Goal: Transaction & Acquisition: Purchase product/service

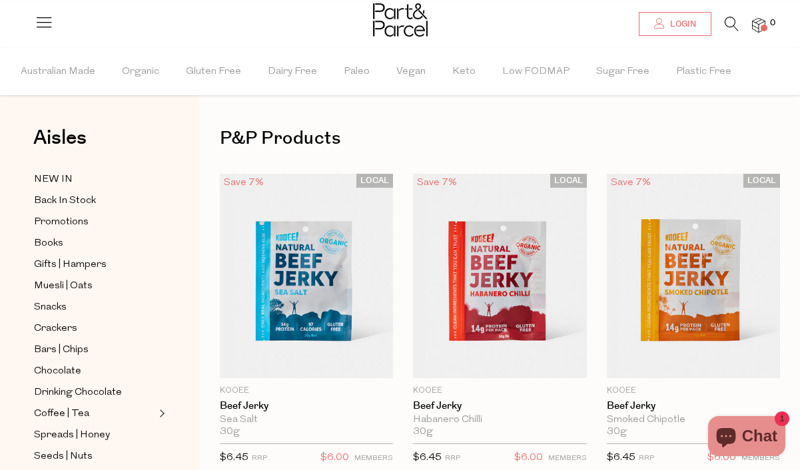
click at [677, 27] on span "Login" at bounding box center [681, 24] width 29 height 11
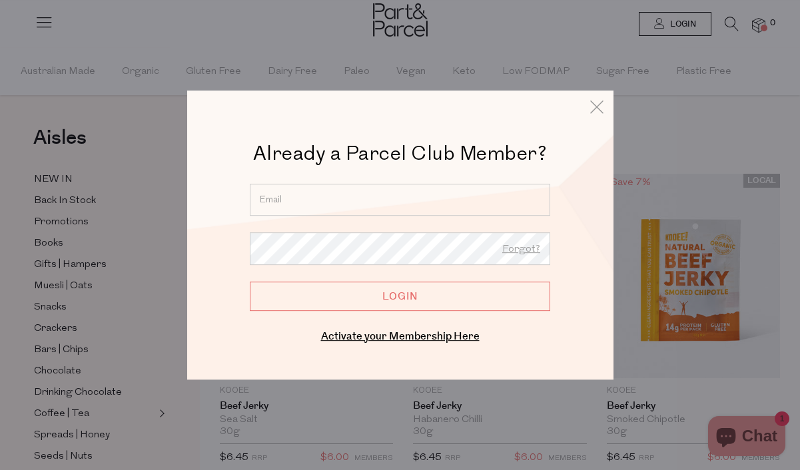
click at [296, 200] on input "email" at bounding box center [400, 200] width 300 height 32
type input "mrdonlevy@iinet.net.au"
click at [250, 282] on input "Login" at bounding box center [400, 296] width 300 height 29
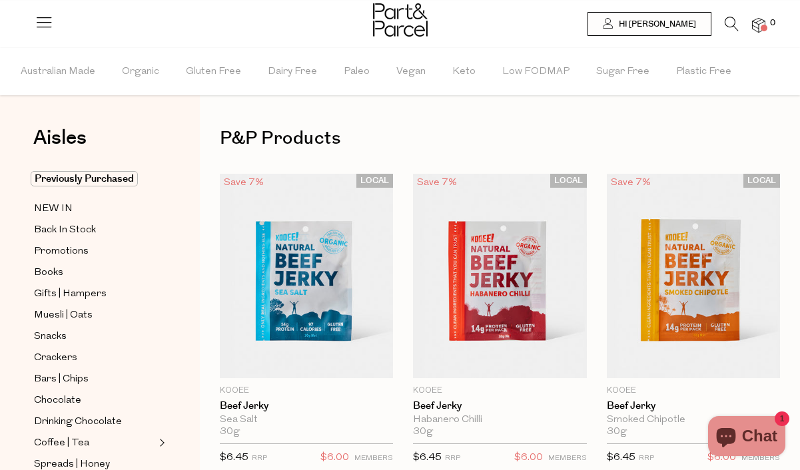
click at [726, 21] on icon at bounding box center [731, 24] width 14 height 15
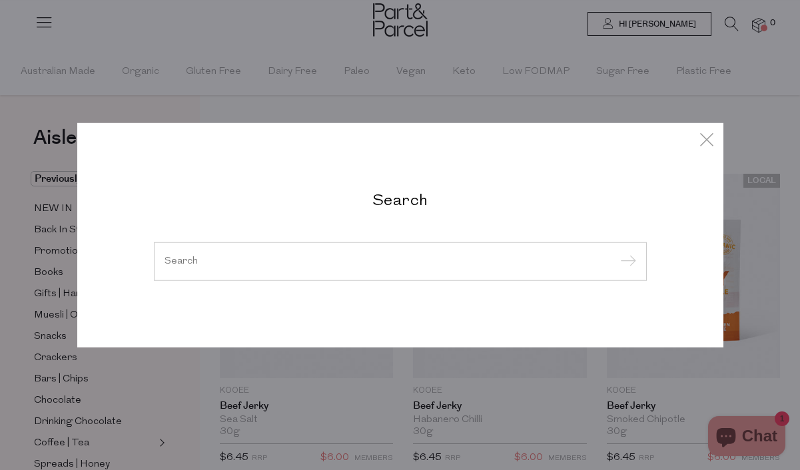
click at [417, 264] on input "search" at bounding box center [399, 261] width 471 height 10
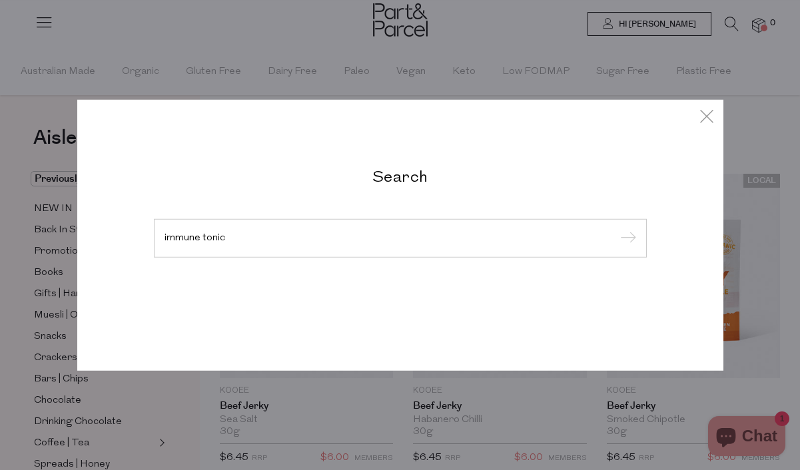
type input "immune tonic"
click at [616, 229] on input "submit" at bounding box center [626, 239] width 20 height 20
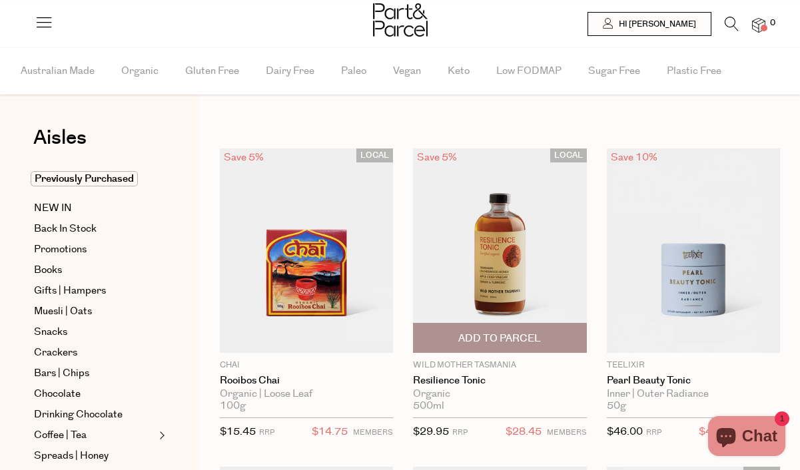
click at [477, 238] on img at bounding box center [499, 250] width 173 height 204
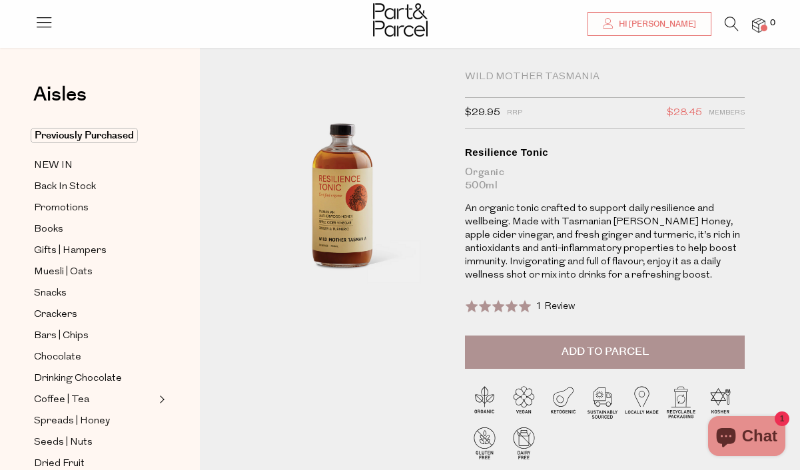
scroll to position [19, 0]
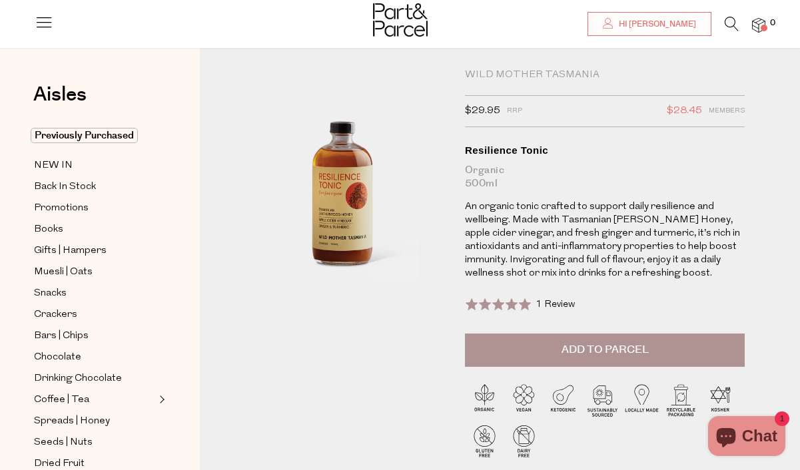
click at [613, 350] on span "Add to Parcel" at bounding box center [604, 349] width 87 height 15
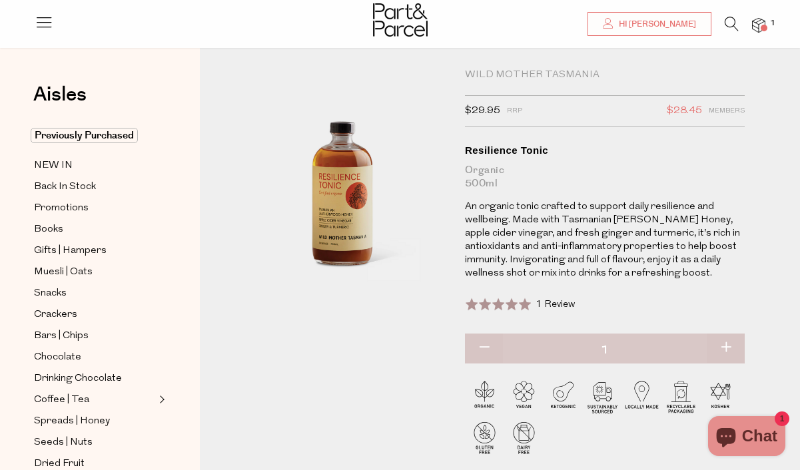
click at [726, 20] on icon at bounding box center [731, 24] width 14 height 15
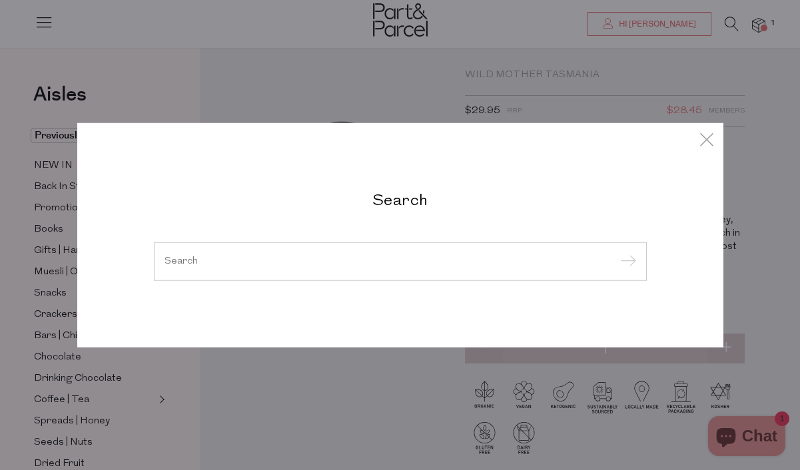
click at [381, 253] on div at bounding box center [400, 261] width 493 height 39
click at [363, 261] on input "search" at bounding box center [399, 261] width 471 height 10
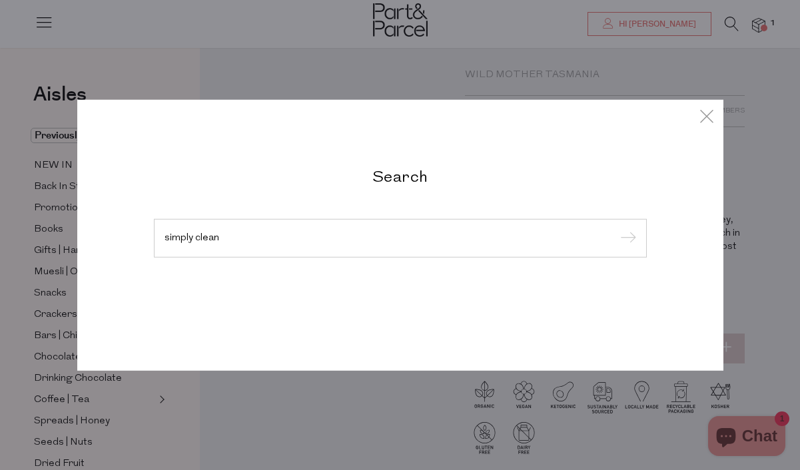
type input "simply clean"
click at [616, 229] on input "submit" at bounding box center [626, 239] width 20 height 20
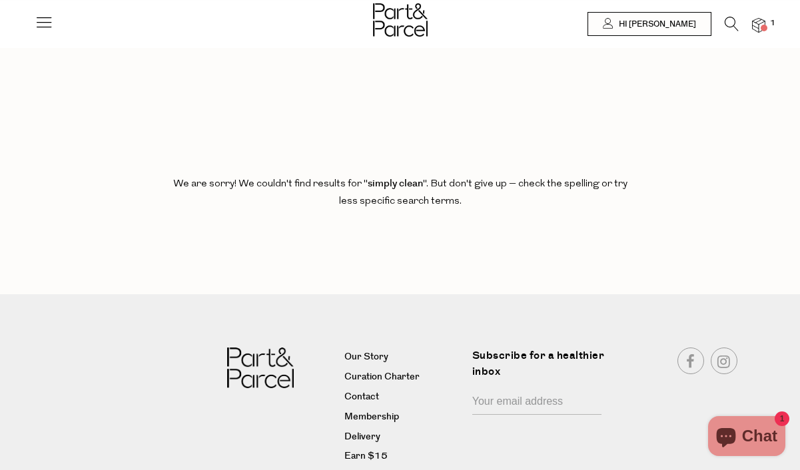
click at [729, 23] on icon at bounding box center [731, 24] width 14 height 15
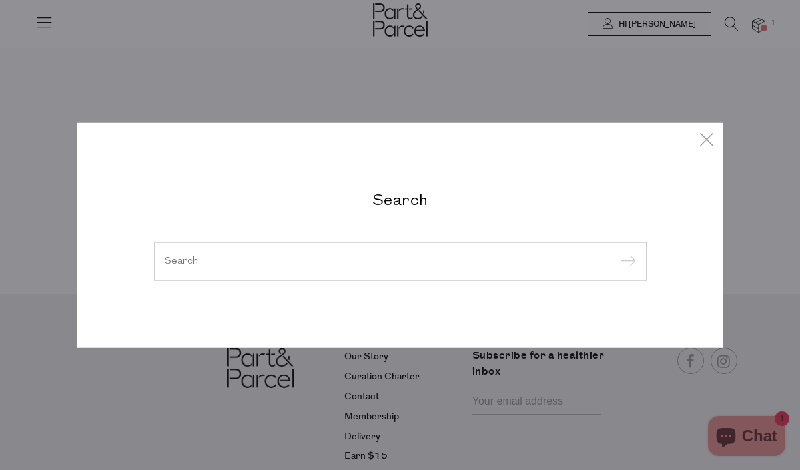
click at [375, 262] on input "search" at bounding box center [399, 261] width 471 height 10
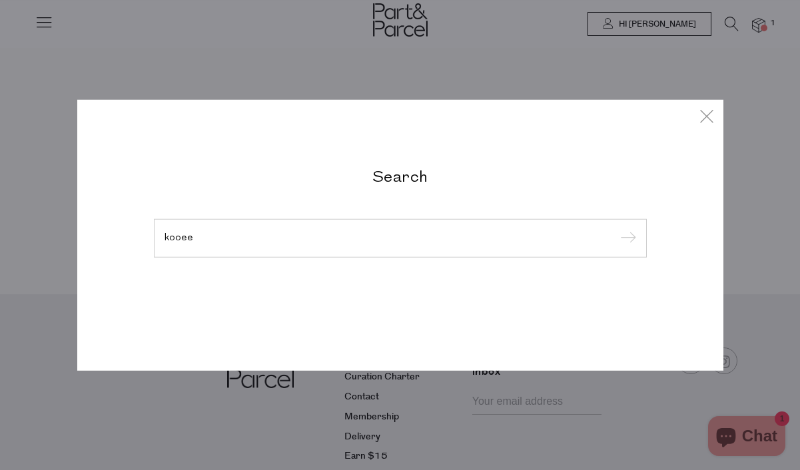
type input "kooee"
click at [616, 229] on input "submit" at bounding box center [626, 239] width 20 height 20
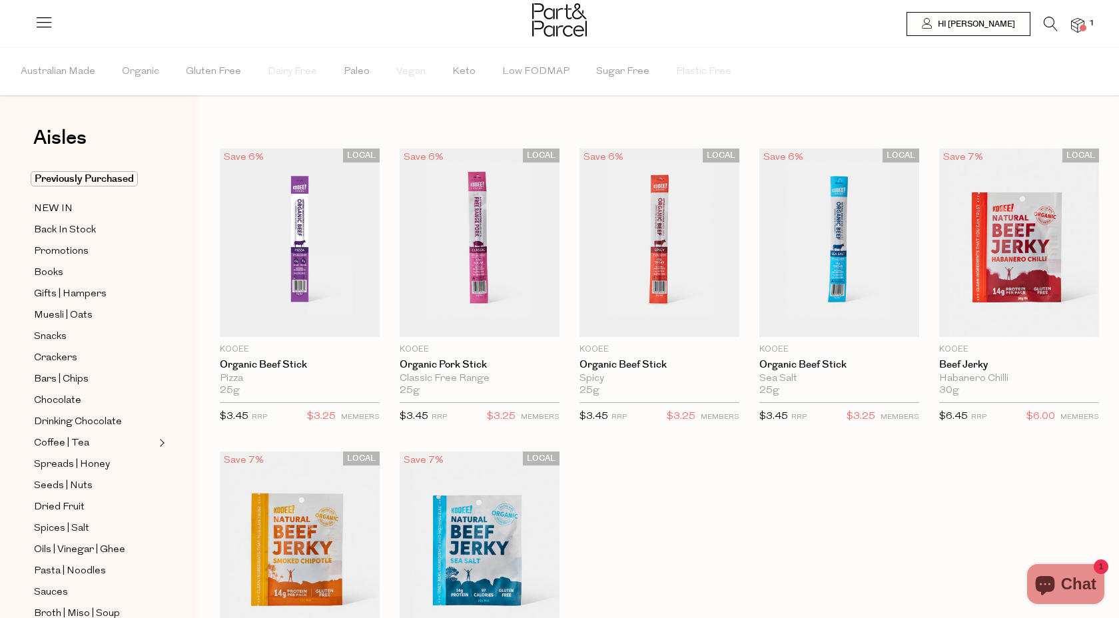
click at [799, 23] on icon at bounding box center [1050, 24] width 14 height 15
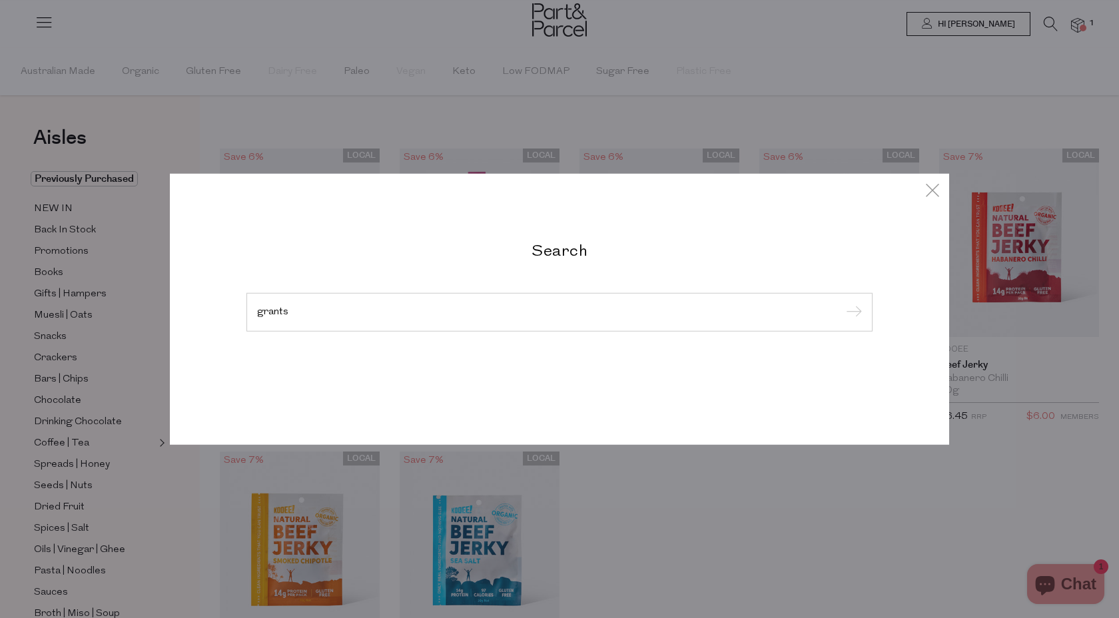
type input "grants"
click at [799, 303] on input "submit" at bounding box center [852, 313] width 20 height 20
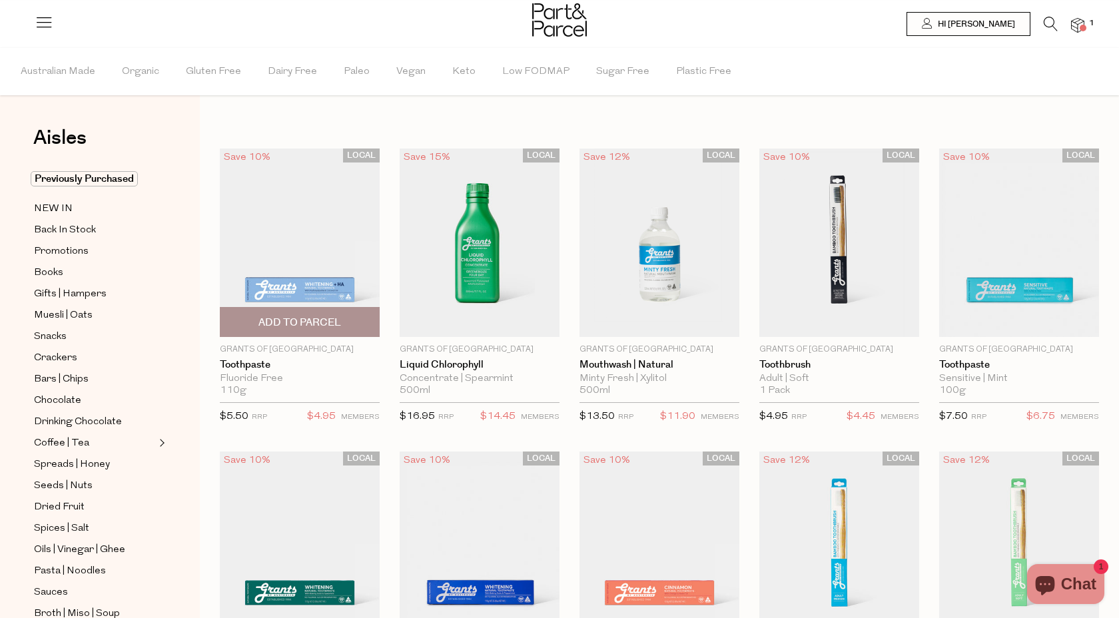
click at [304, 319] on span "Add To Parcel" at bounding box center [299, 323] width 83 height 14
click at [1047, 22] on icon at bounding box center [1050, 24] width 14 height 15
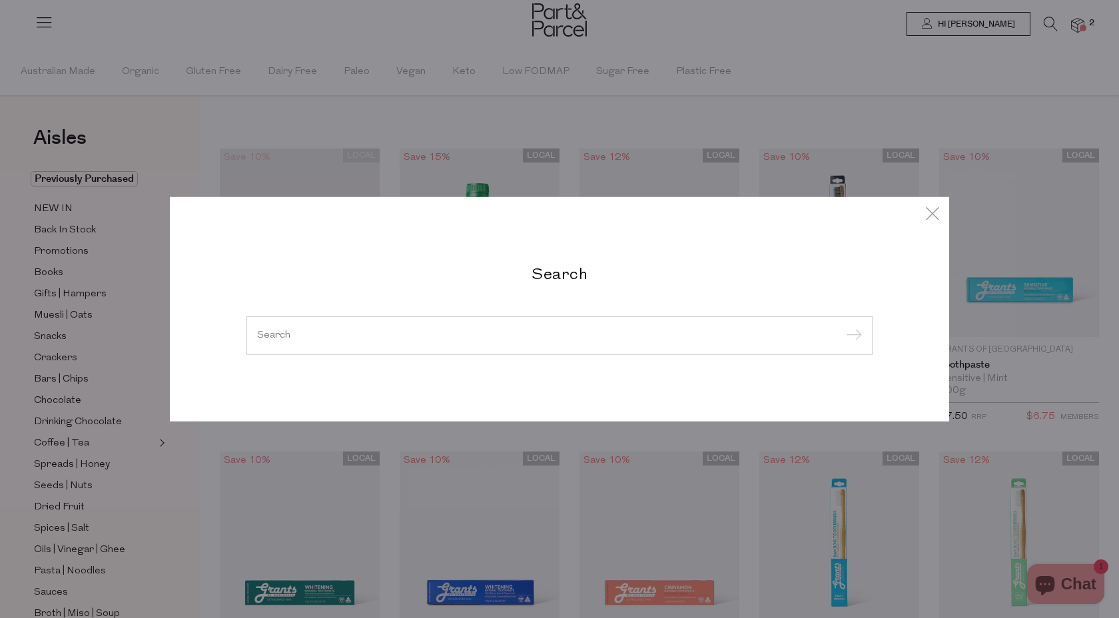
click at [546, 338] on input "search" at bounding box center [559, 335] width 605 height 10
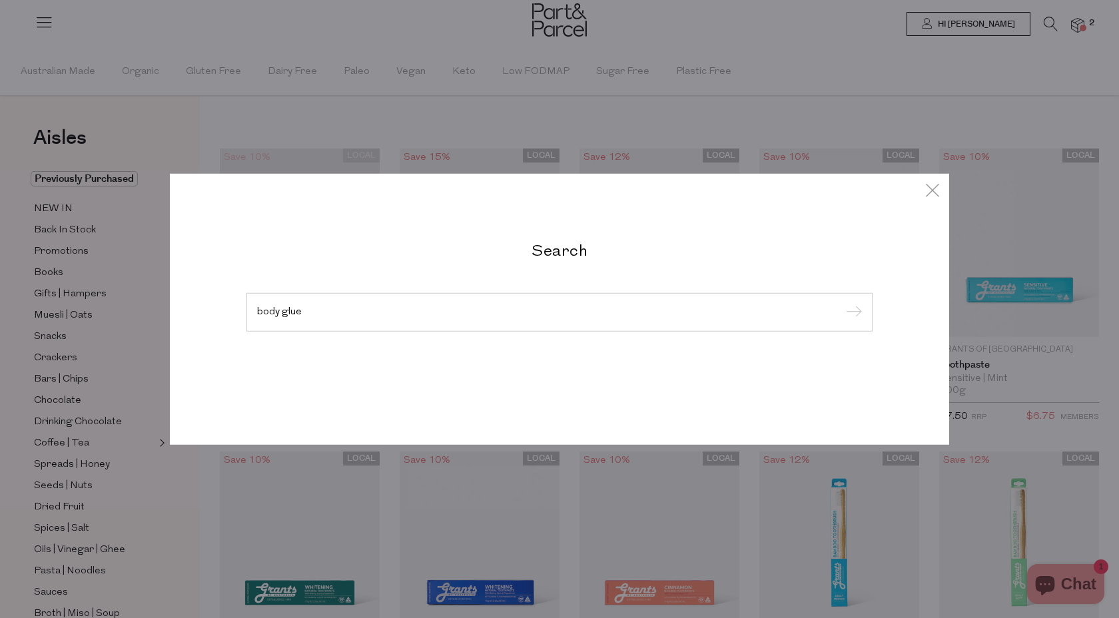
type input "body glue"
click at [842, 303] on input "submit" at bounding box center [852, 313] width 20 height 20
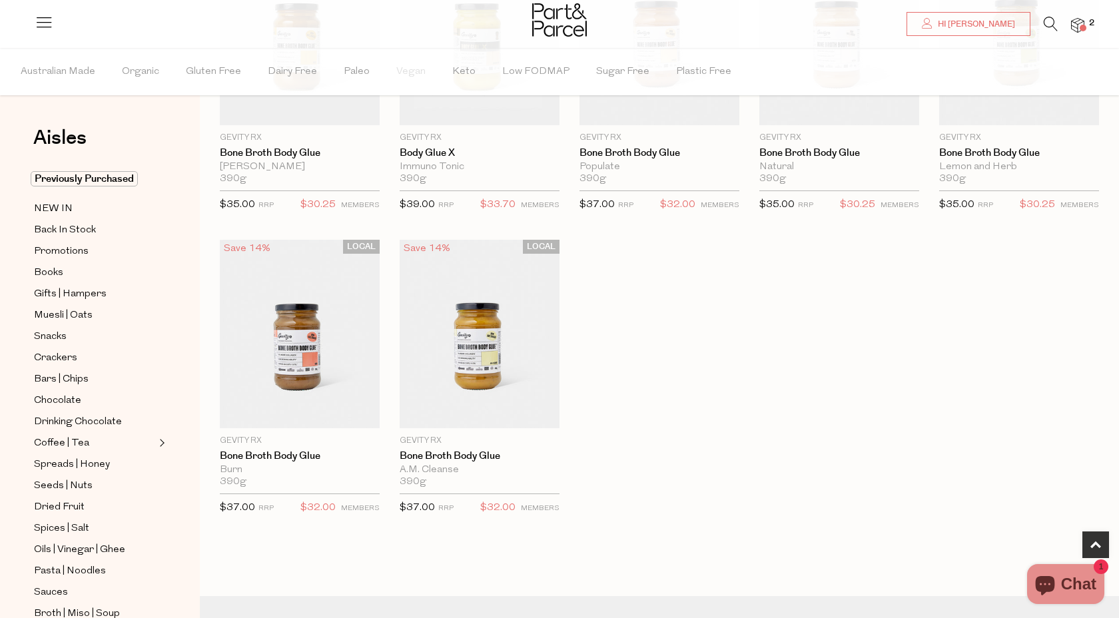
scroll to position [200, 0]
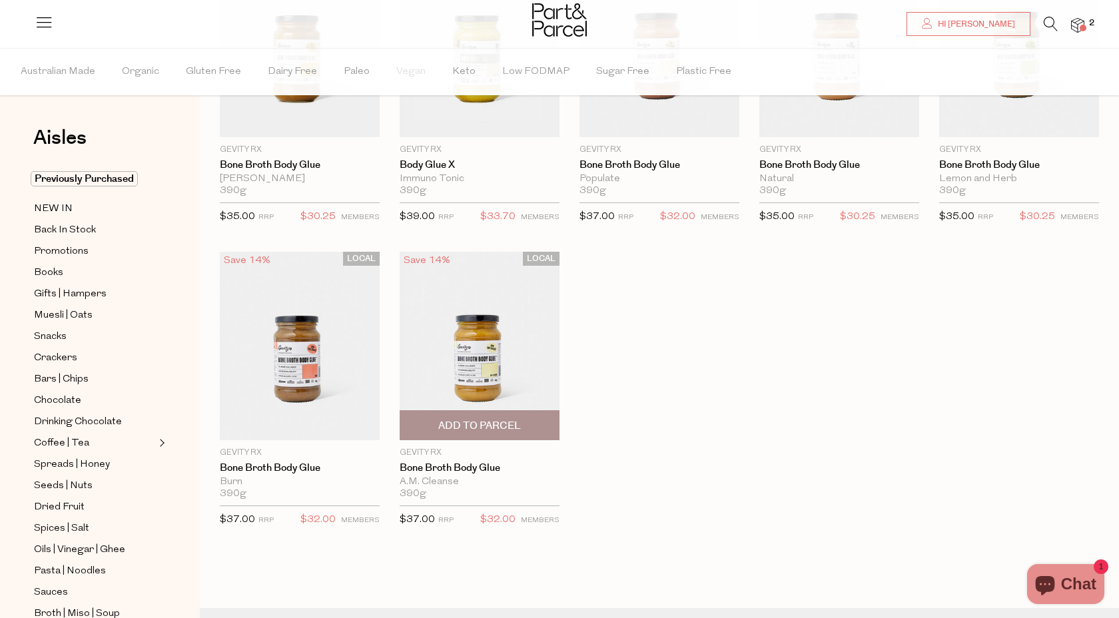
click at [477, 344] on img at bounding box center [480, 346] width 160 height 188
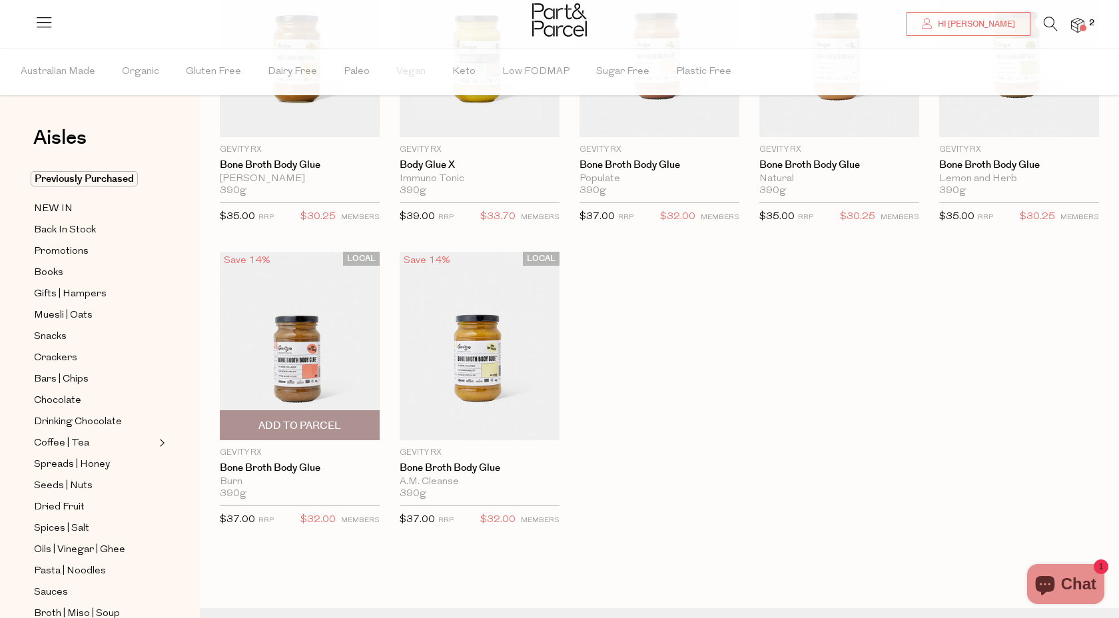
click at [299, 333] on img at bounding box center [300, 346] width 160 height 188
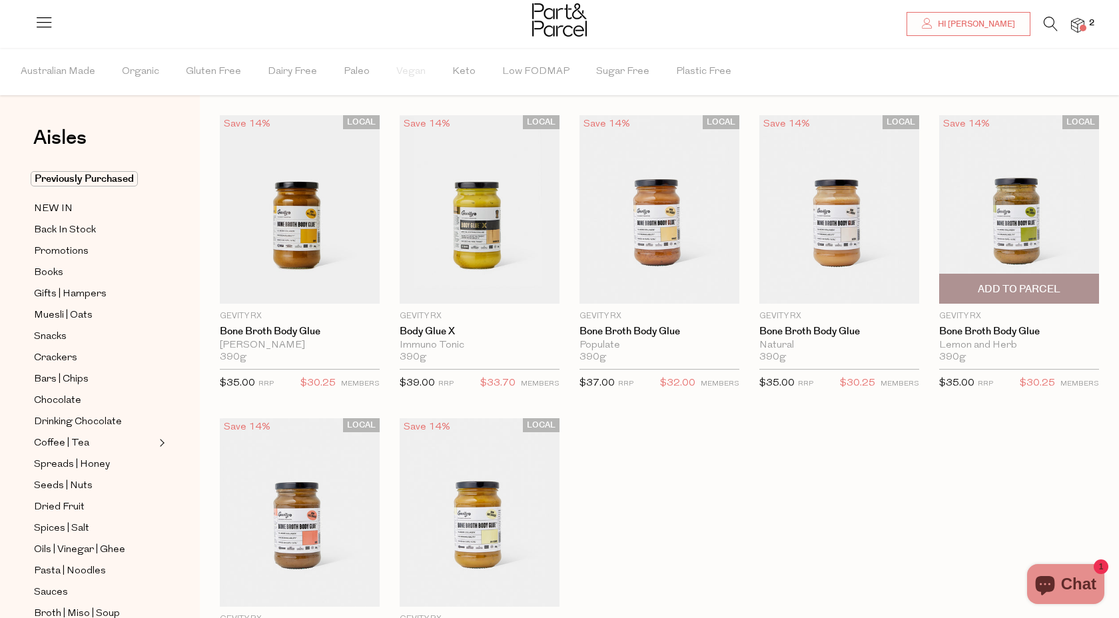
click at [1001, 229] on img at bounding box center [1019, 209] width 160 height 188
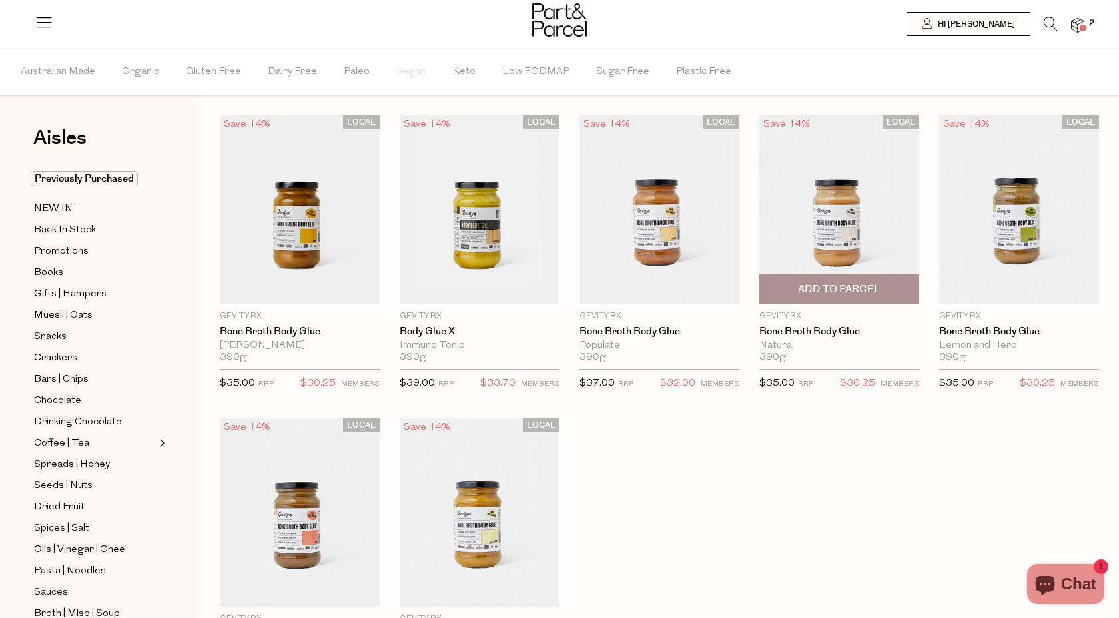
click at [823, 239] on img at bounding box center [839, 209] width 160 height 188
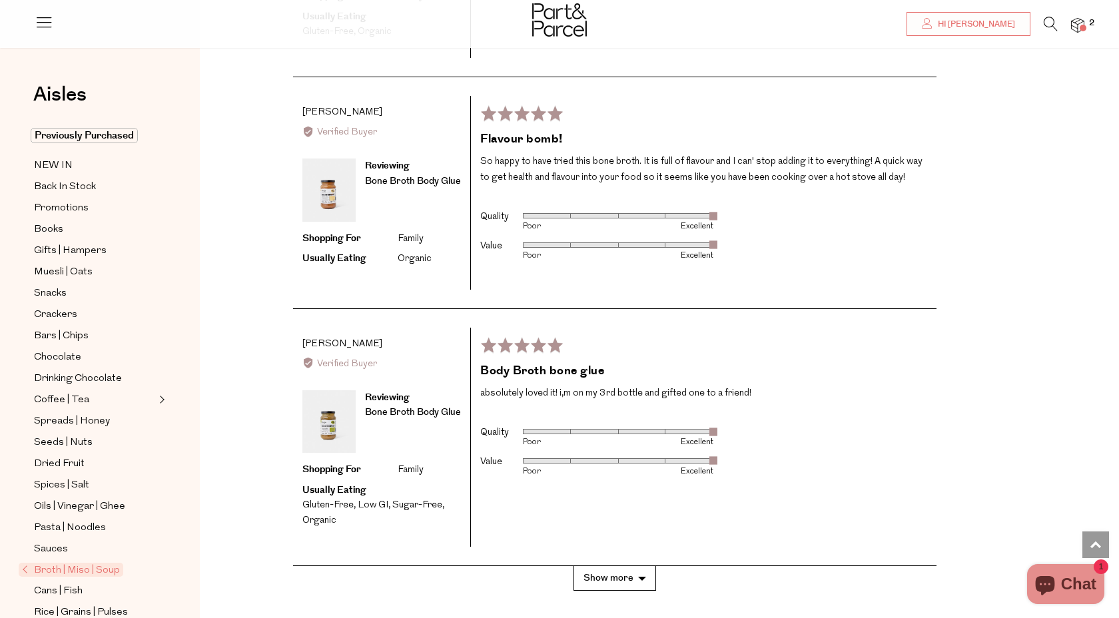
scroll to position [3250, 0]
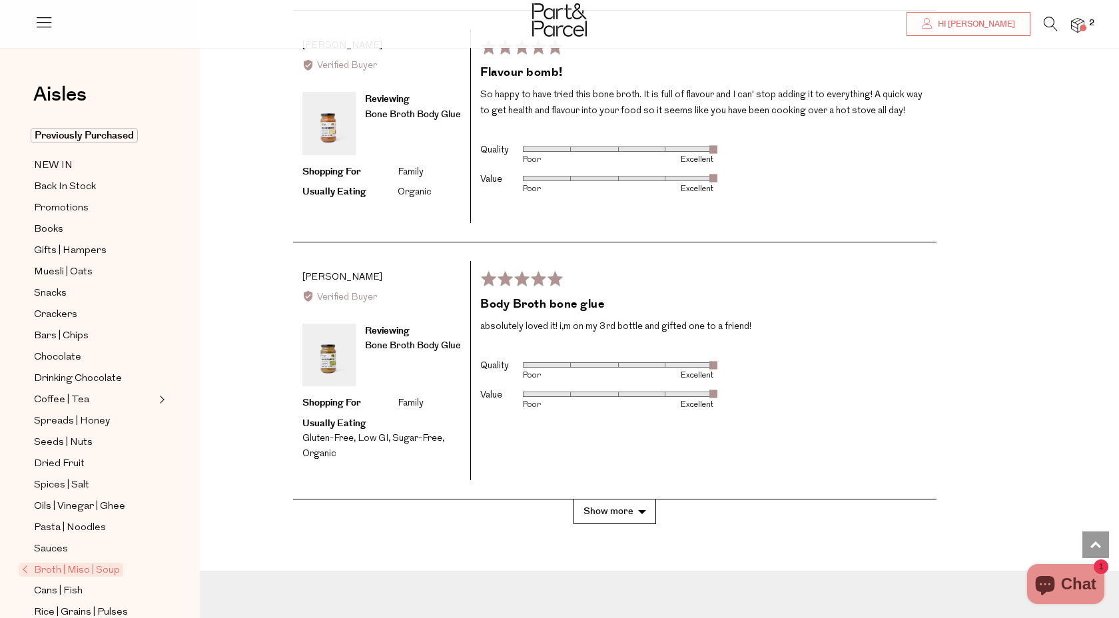
click at [643, 499] on button "Show more" at bounding box center [614, 511] width 83 height 25
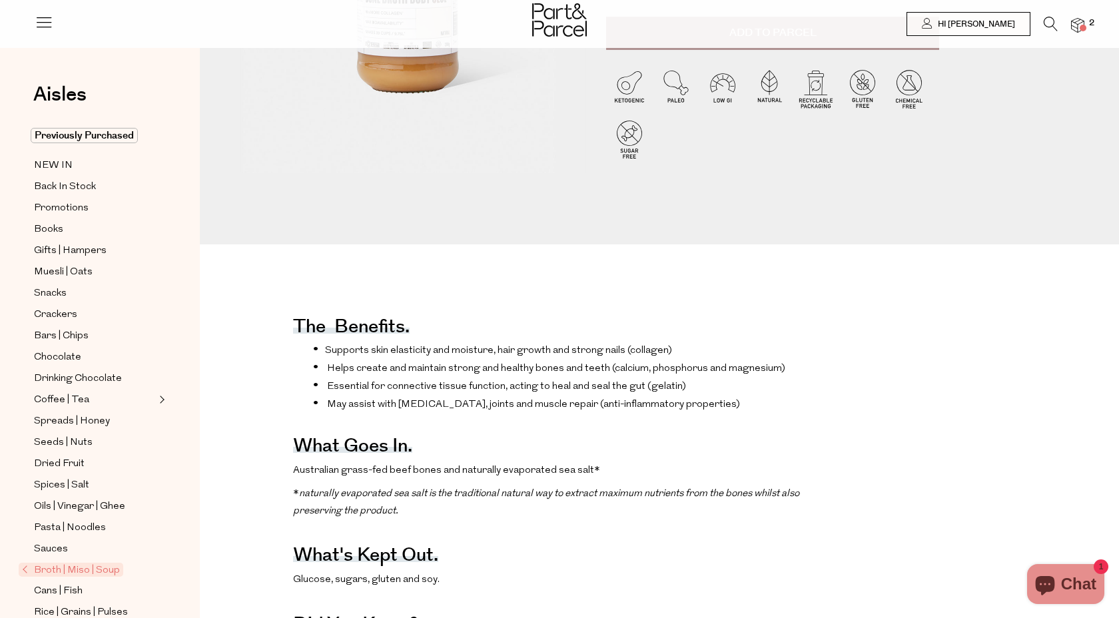
scroll to position [0, 0]
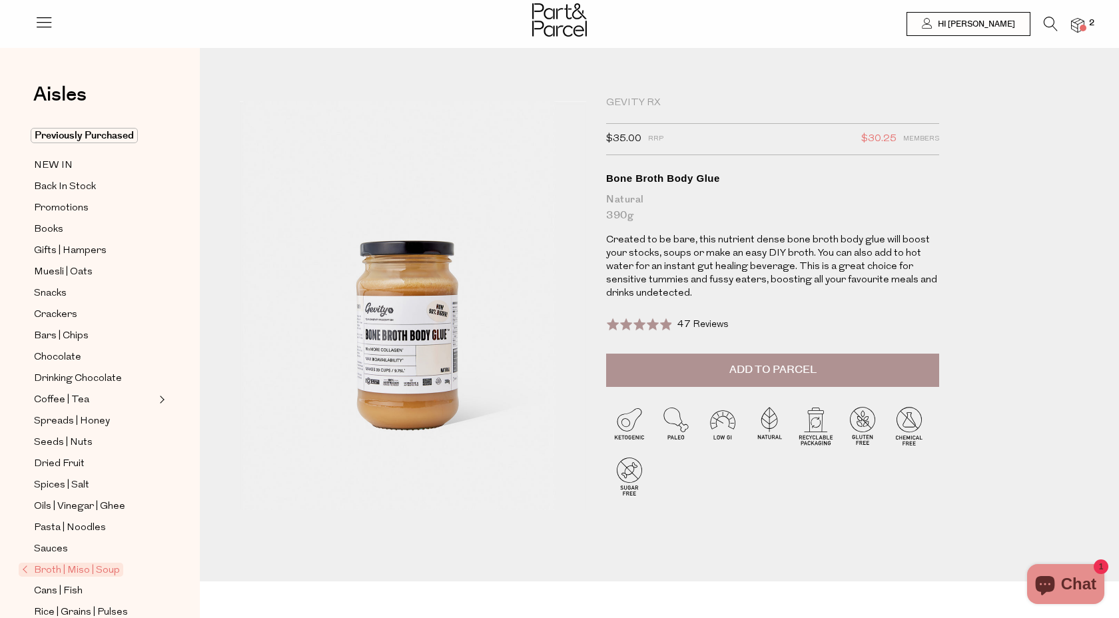
click at [772, 366] on span "Add to Parcel" at bounding box center [772, 369] width 87 height 15
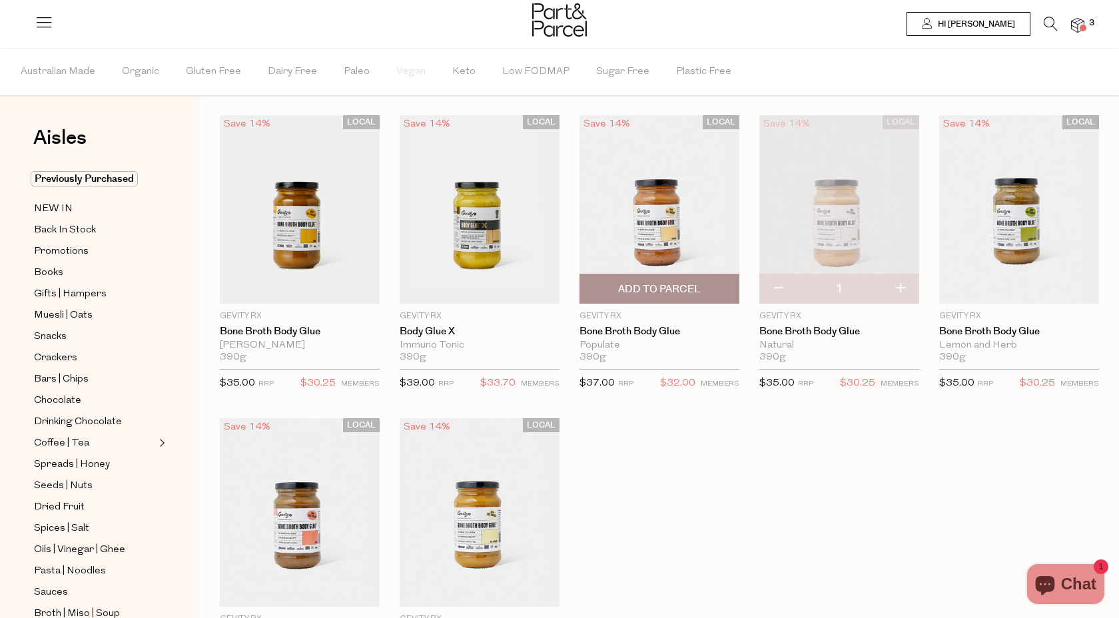
click at [665, 197] on img at bounding box center [659, 209] width 160 height 188
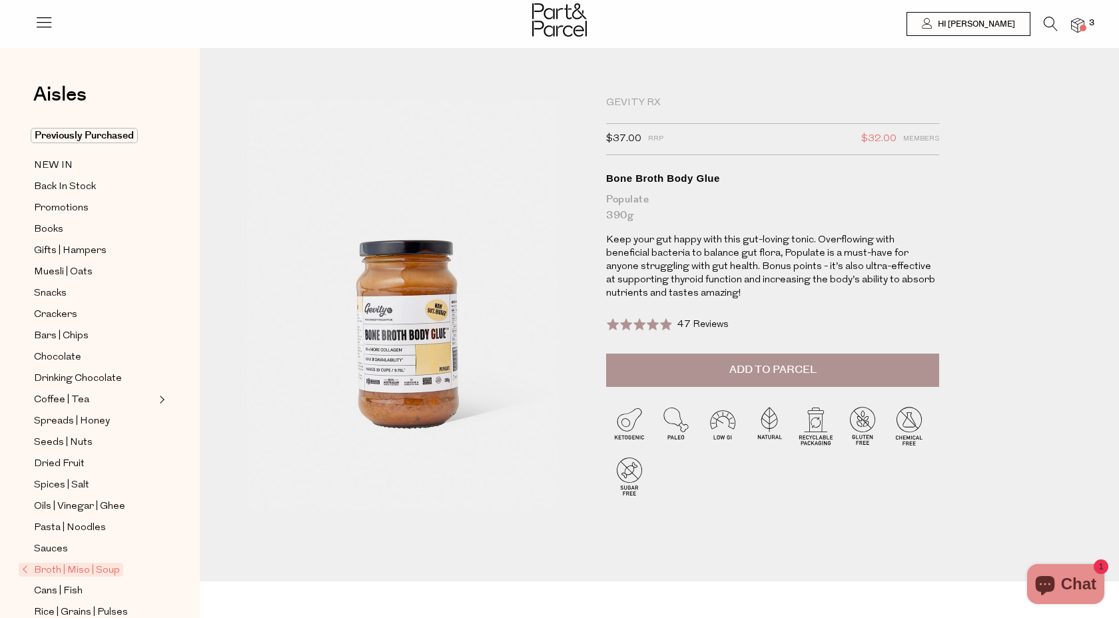
click at [1047, 21] on icon at bounding box center [1050, 24] width 14 height 15
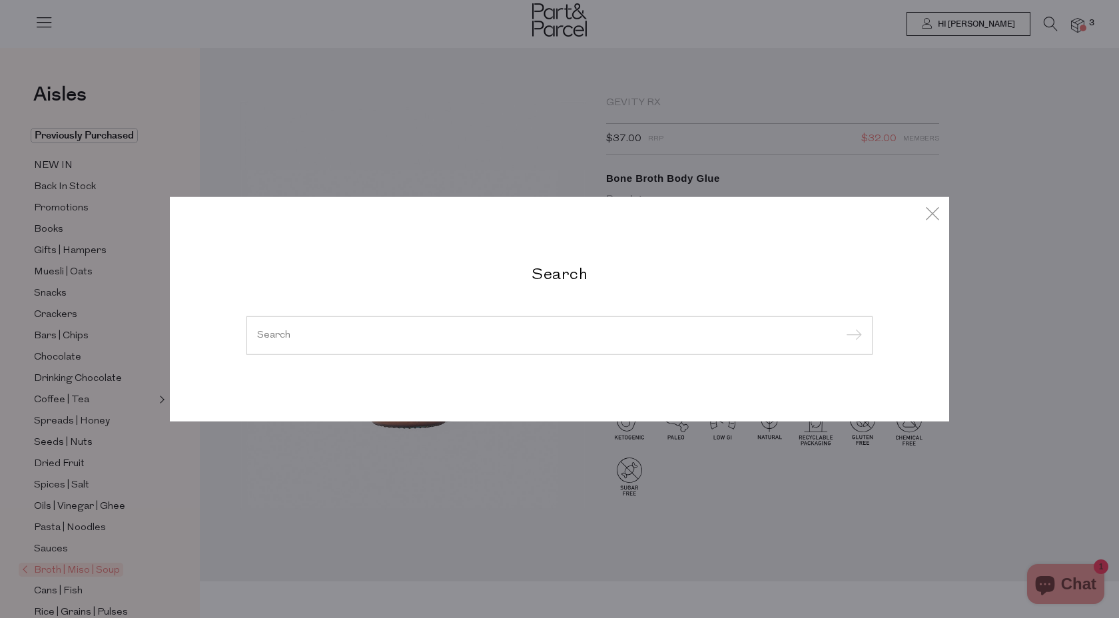
click at [469, 334] on input "search" at bounding box center [559, 335] width 605 height 10
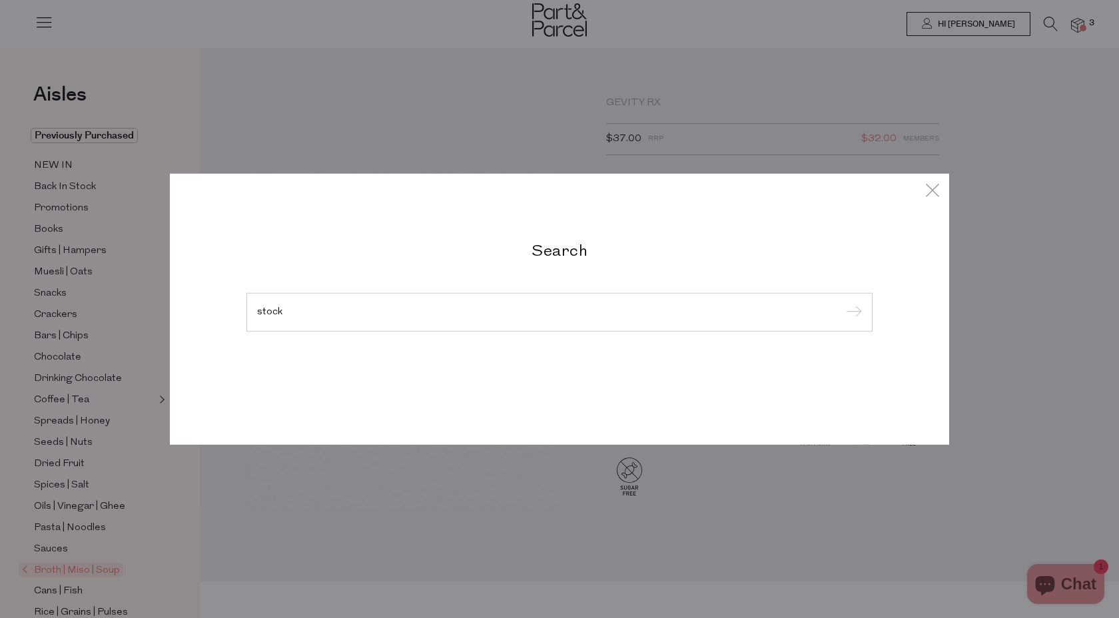
type input "stock"
click at [842, 303] on input "submit" at bounding box center [852, 313] width 20 height 20
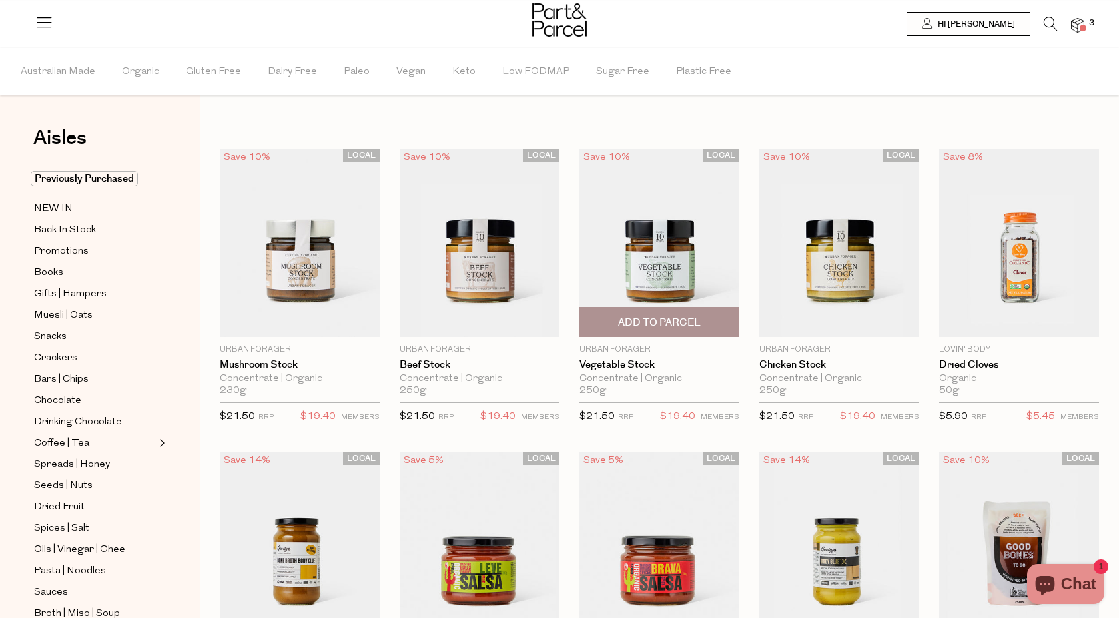
click at [681, 253] on img at bounding box center [659, 242] width 160 height 188
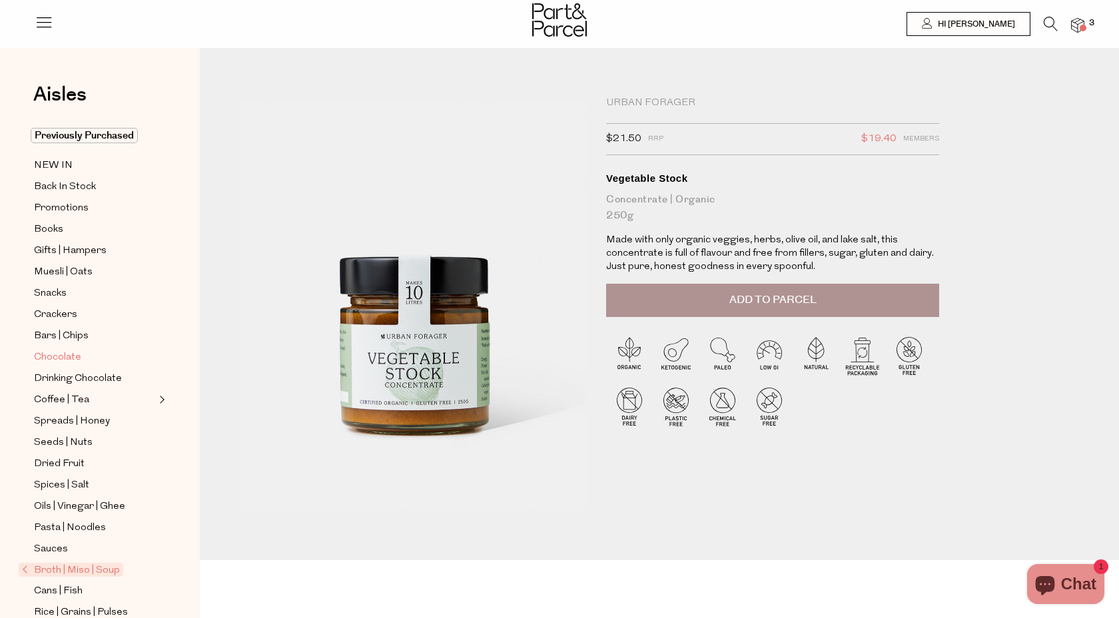
click at [54, 356] on span "Chocolate" at bounding box center [57, 358] width 47 height 16
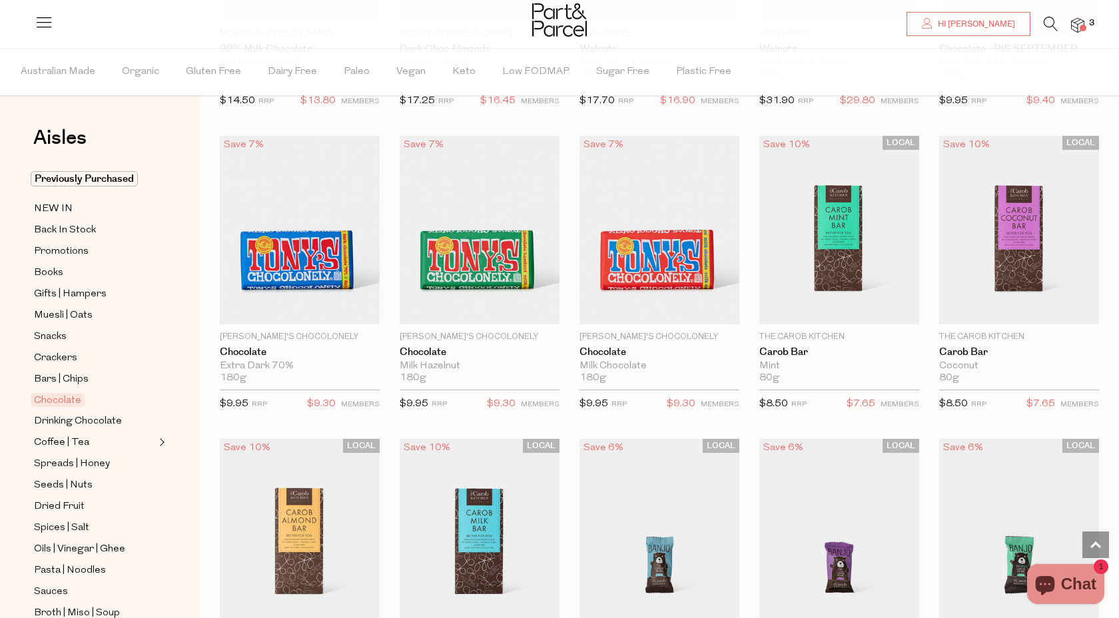
scroll to position [2465, 0]
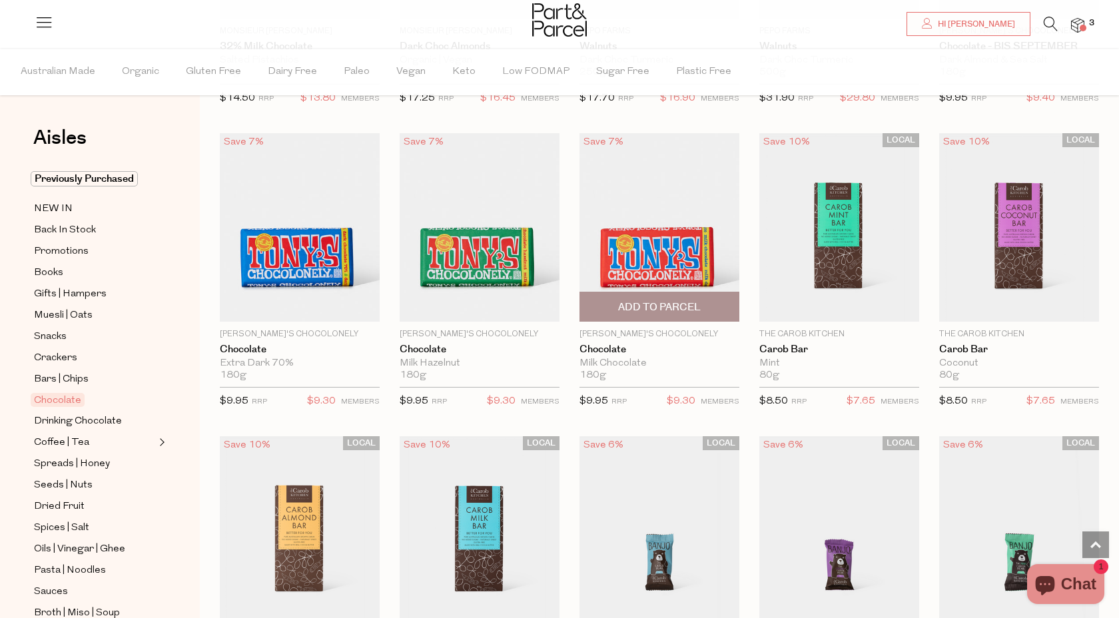
click at [667, 245] on img at bounding box center [659, 227] width 160 height 188
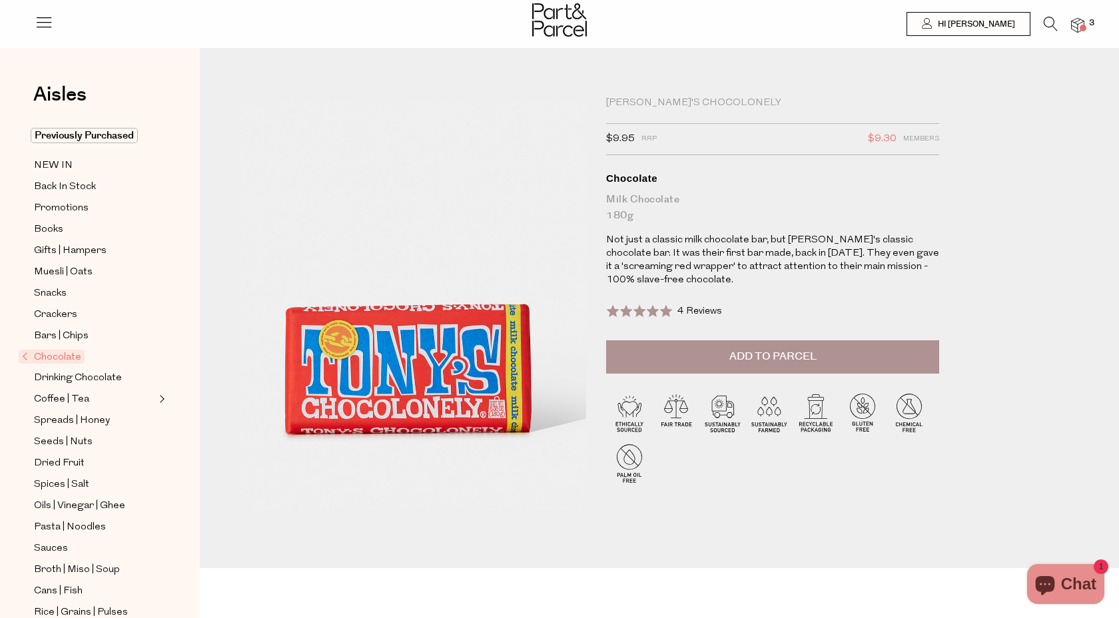
click at [775, 352] on span "Add to Parcel" at bounding box center [772, 356] width 87 height 15
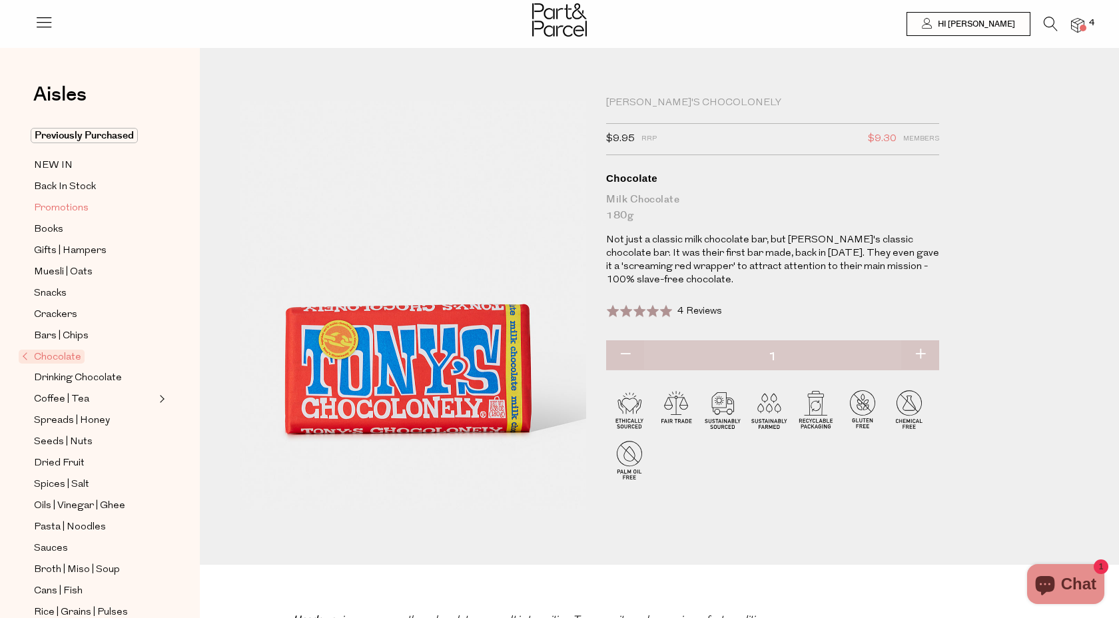
click at [71, 206] on span "Promotions" at bounding box center [61, 208] width 55 height 16
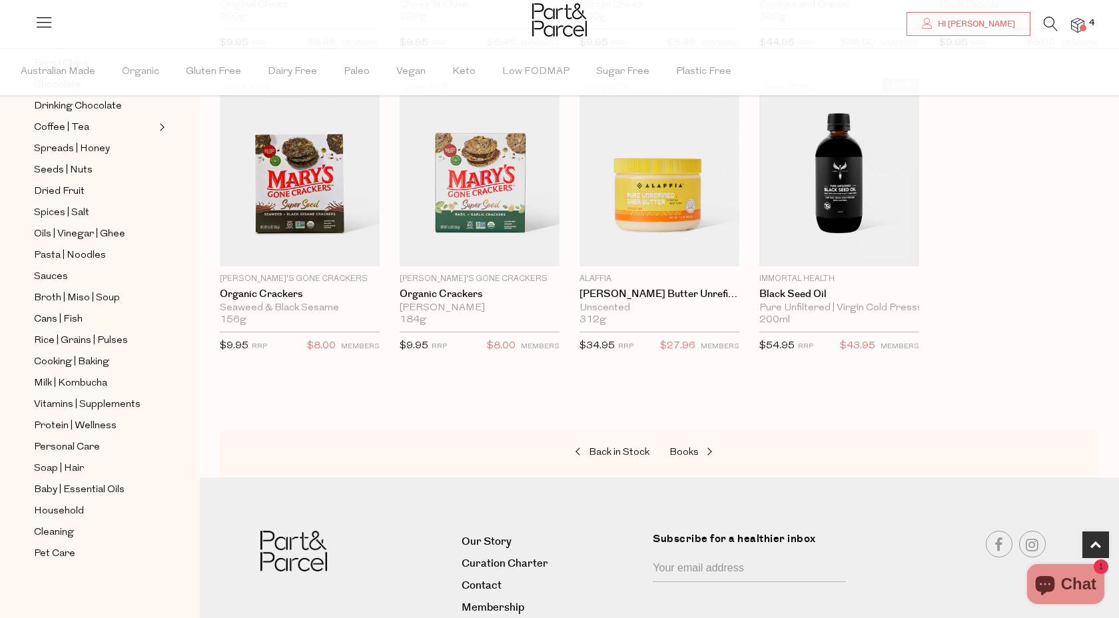
scroll to position [317, 0]
click at [56, 526] on span "Cleaning" at bounding box center [54, 531] width 40 height 16
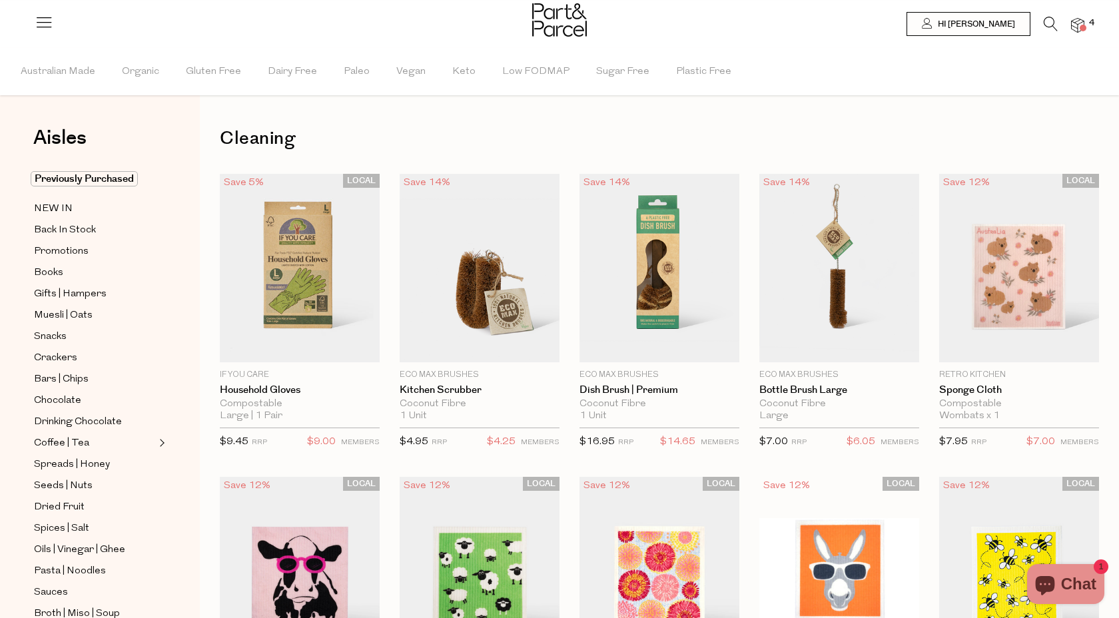
click at [1049, 24] on icon at bounding box center [1050, 24] width 14 height 15
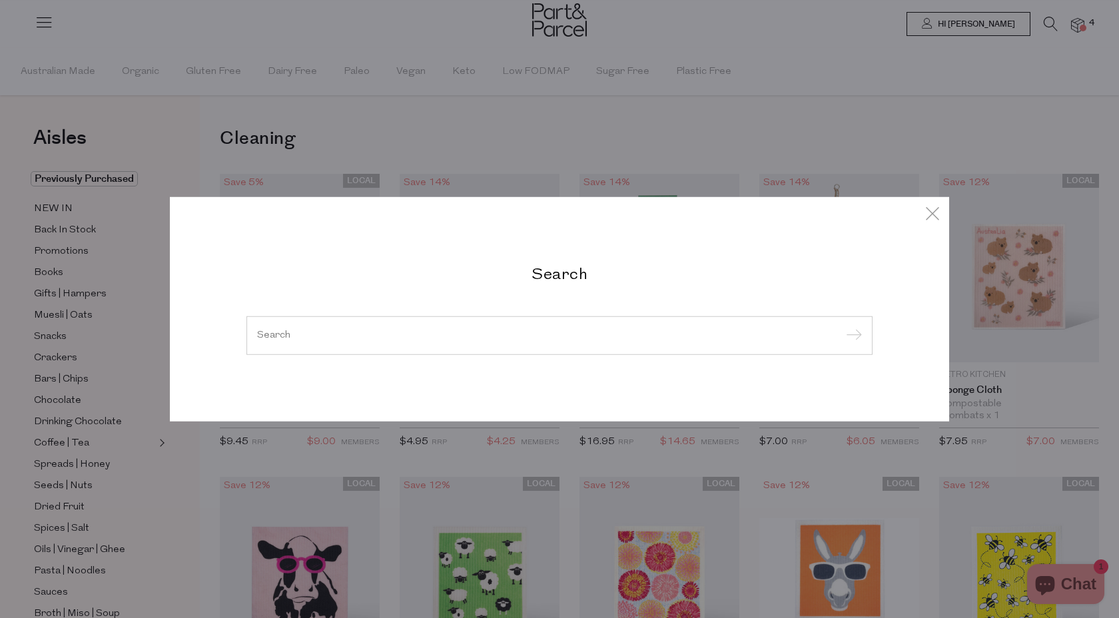
click at [482, 334] on input "search" at bounding box center [559, 335] width 605 height 10
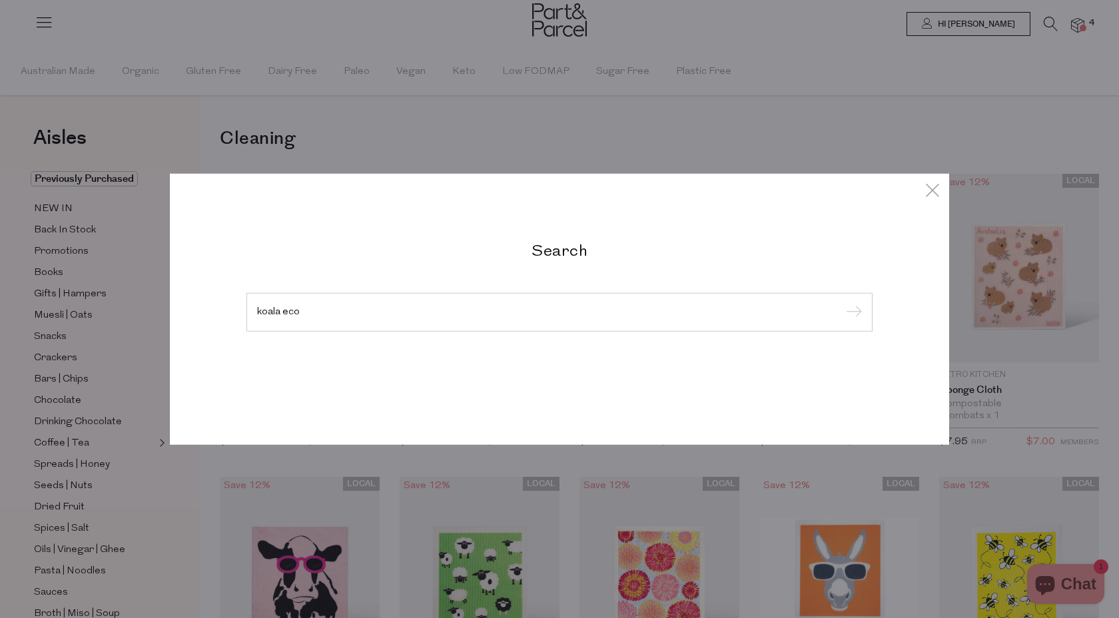
type input "koala eco"
click at [842, 303] on input "submit" at bounding box center [852, 313] width 20 height 20
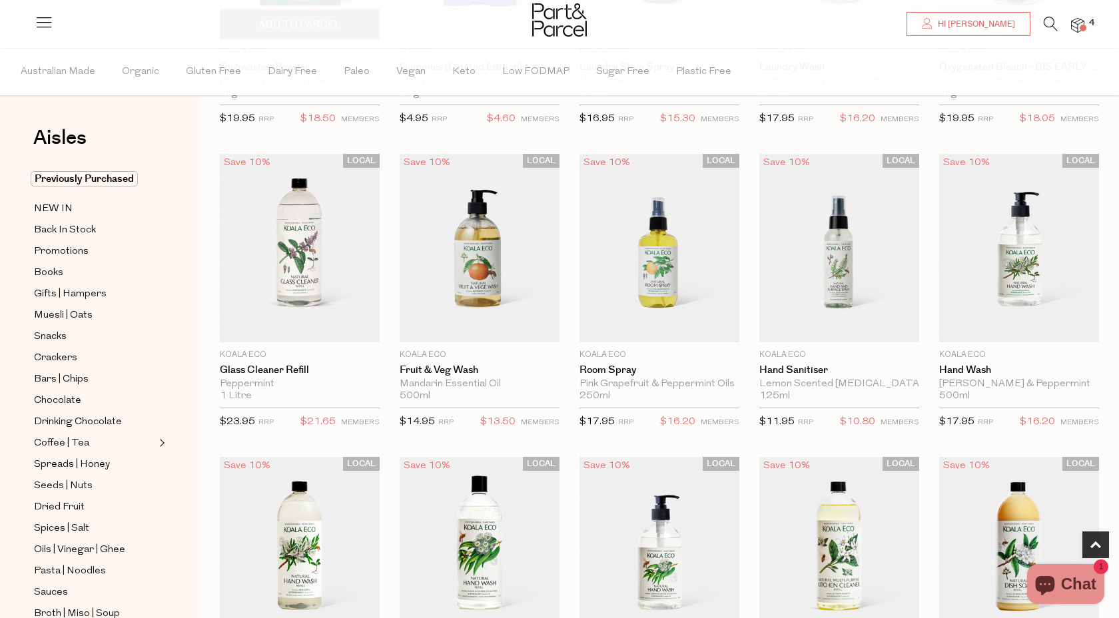
scroll to position [306, 0]
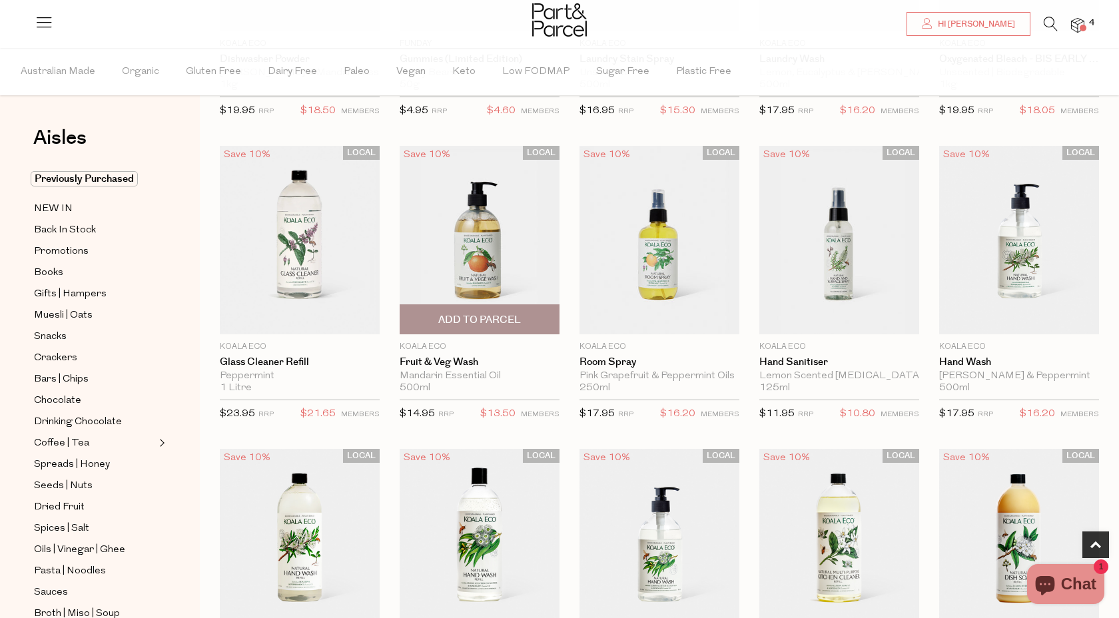
click at [484, 318] on span "Add To Parcel" at bounding box center [479, 320] width 83 height 14
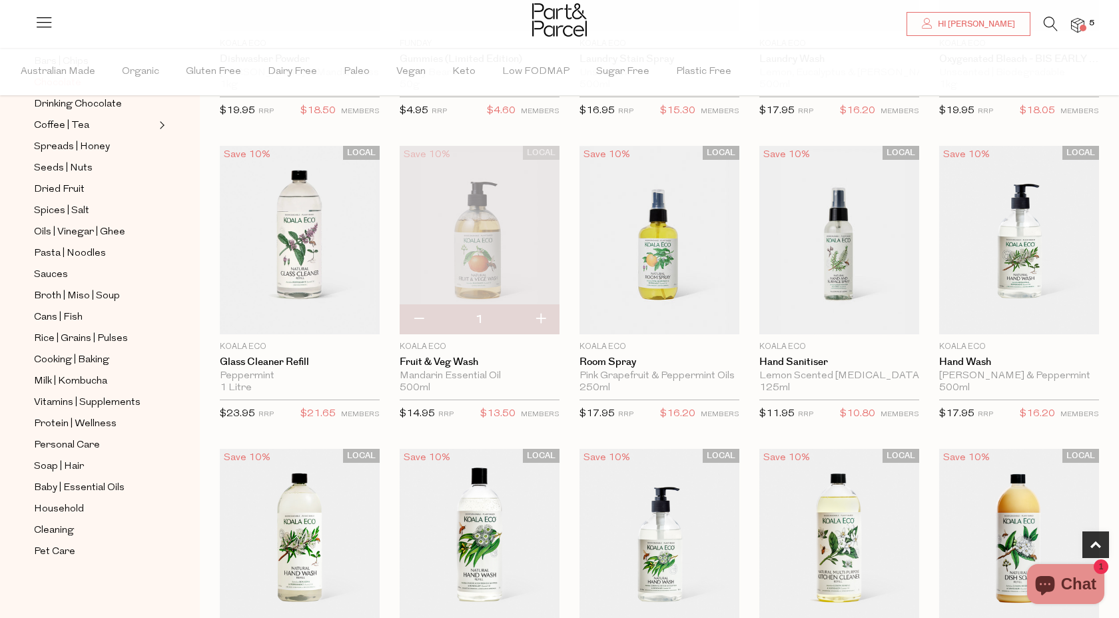
scroll to position [322, 0]
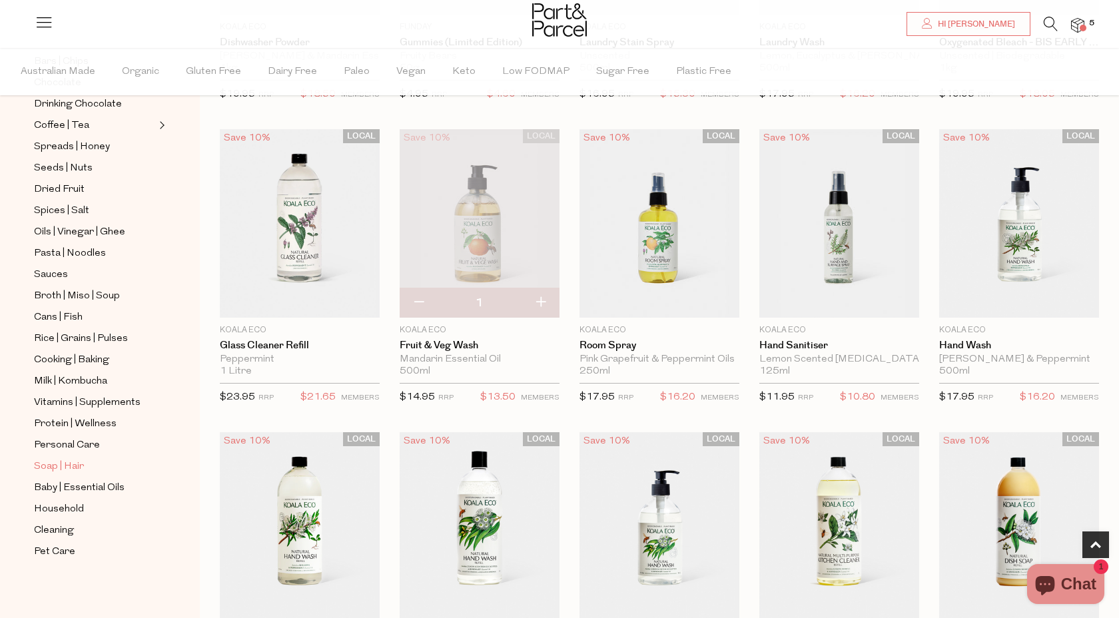
click at [51, 463] on span "Soap | Hair" at bounding box center [59, 467] width 50 height 16
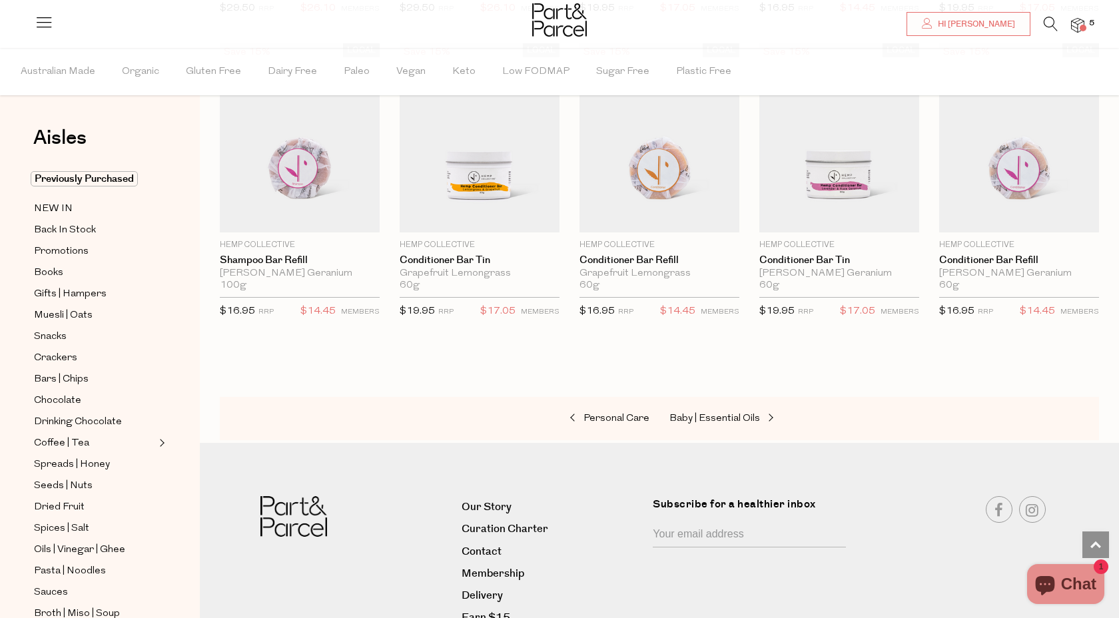
click at [1080, 25] on img at bounding box center [1077, 25] width 13 height 15
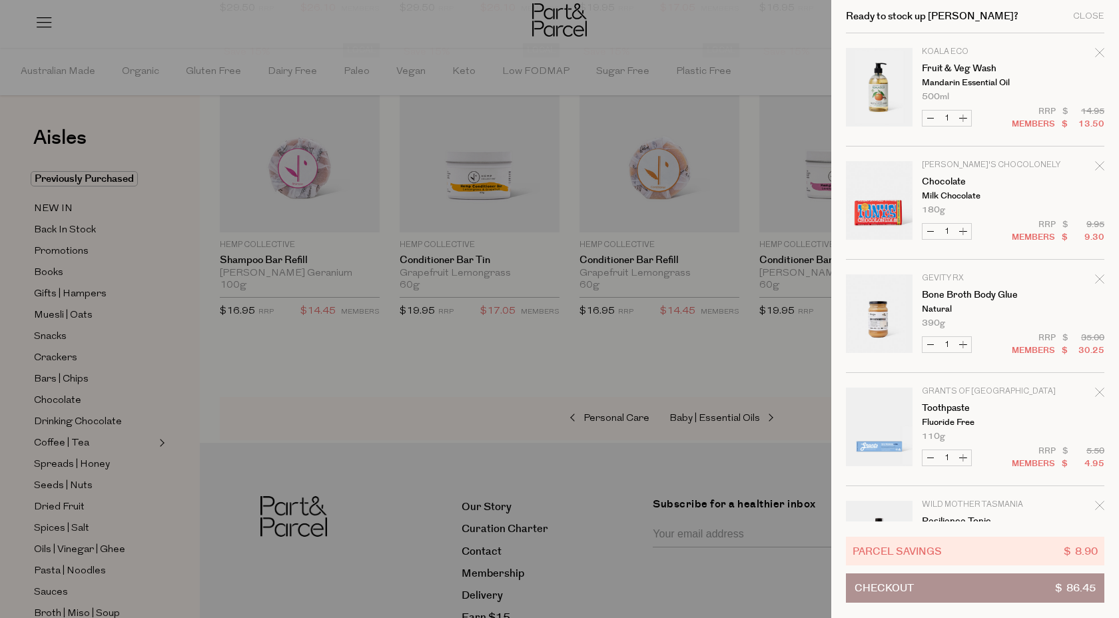
scroll to position [78, 0]
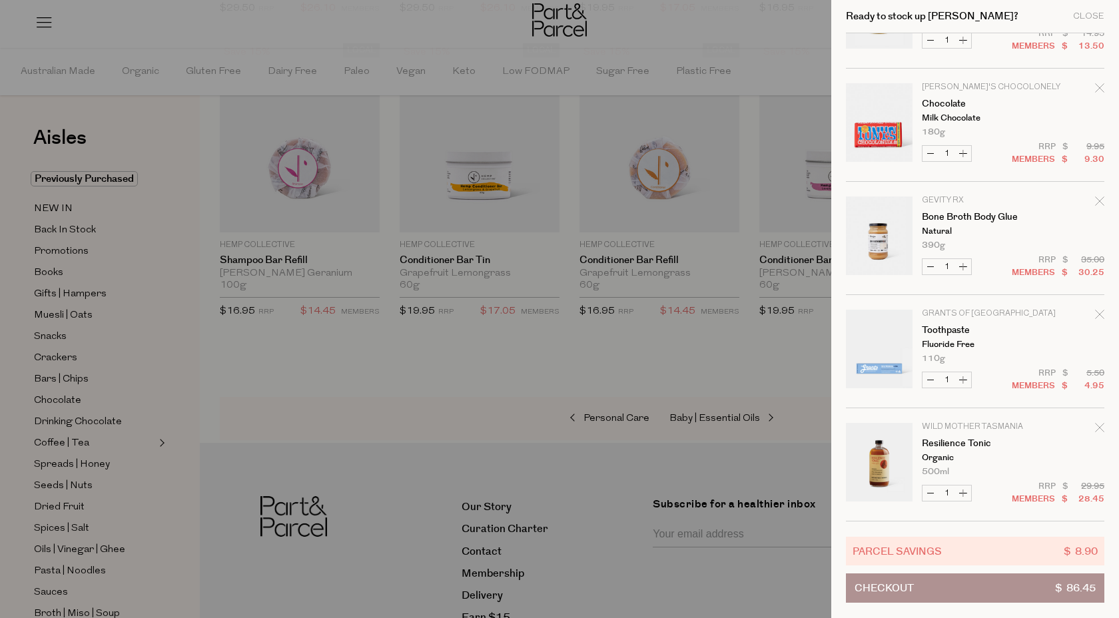
click at [1099, 314] on icon "Remove Toothpaste" at bounding box center [1099, 314] width 9 height 9
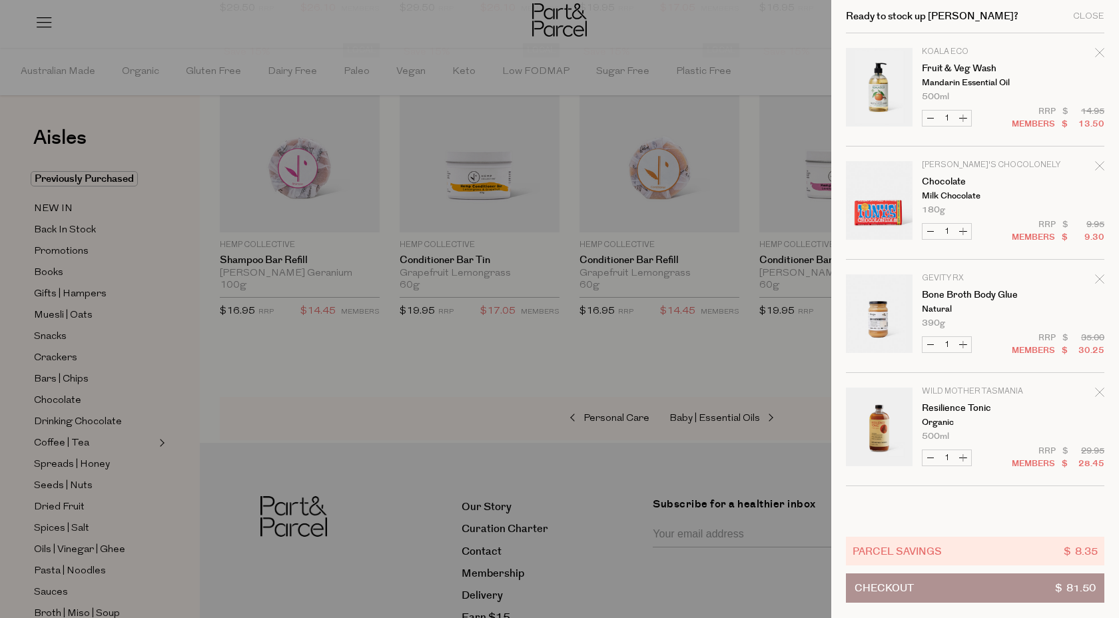
click at [1090, 9] on div "Ready to stock up Rachel? Close" at bounding box center [975, 16] width 258 height 33
click at [1091, 15] on div "Close" at bounding box center [1088, 16] width 31 height 9
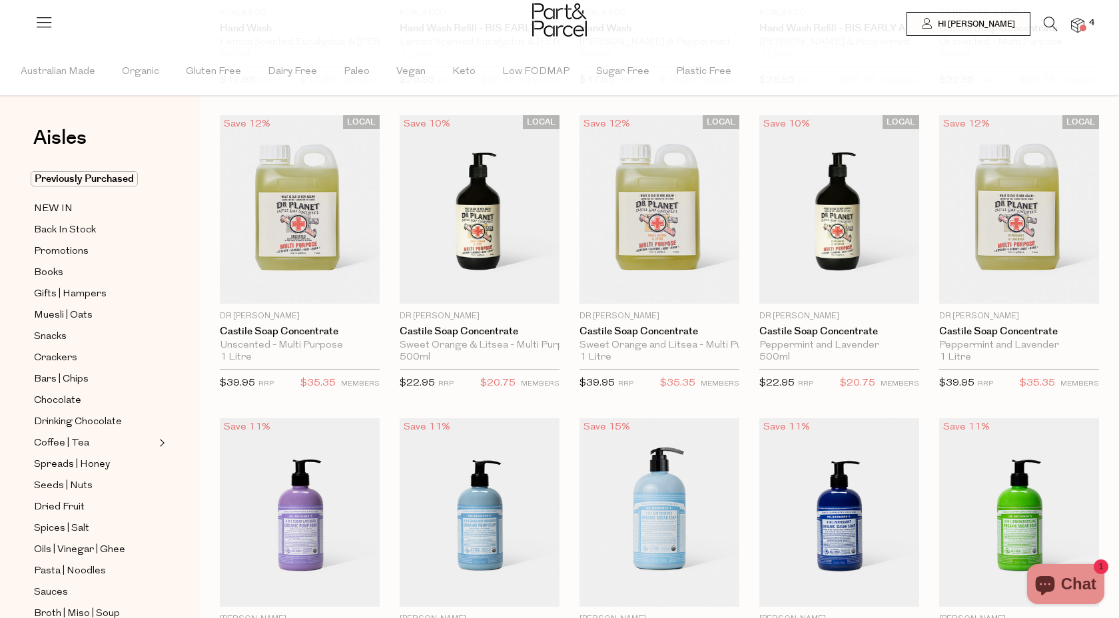
scroll to position [0, 0]
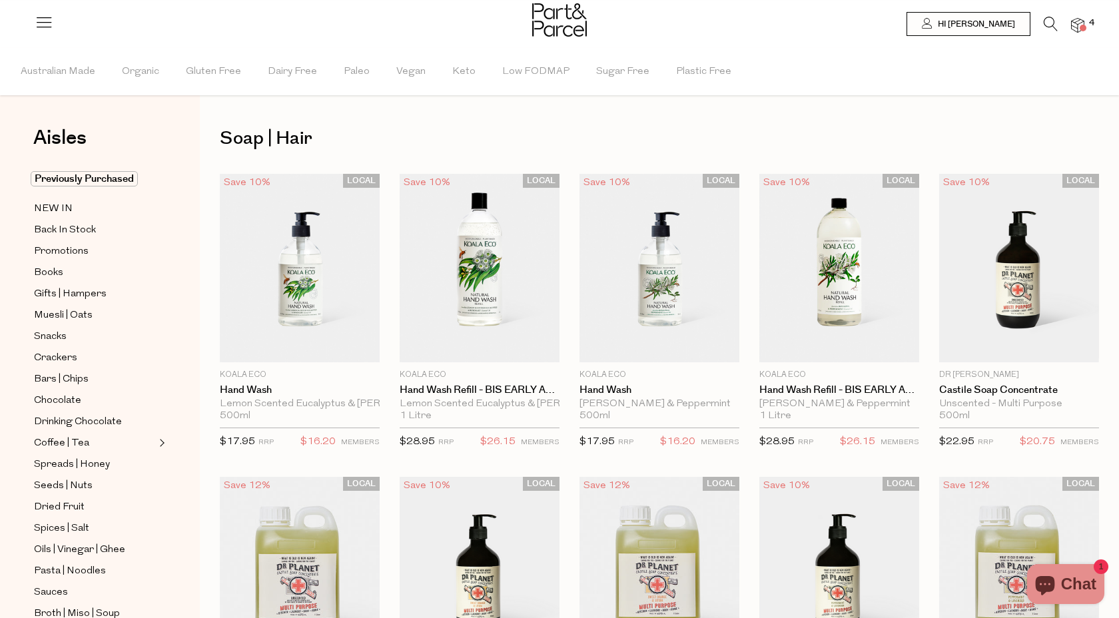
click at [558, 22] on img at bounding box center [559, 19] width 55 height 33
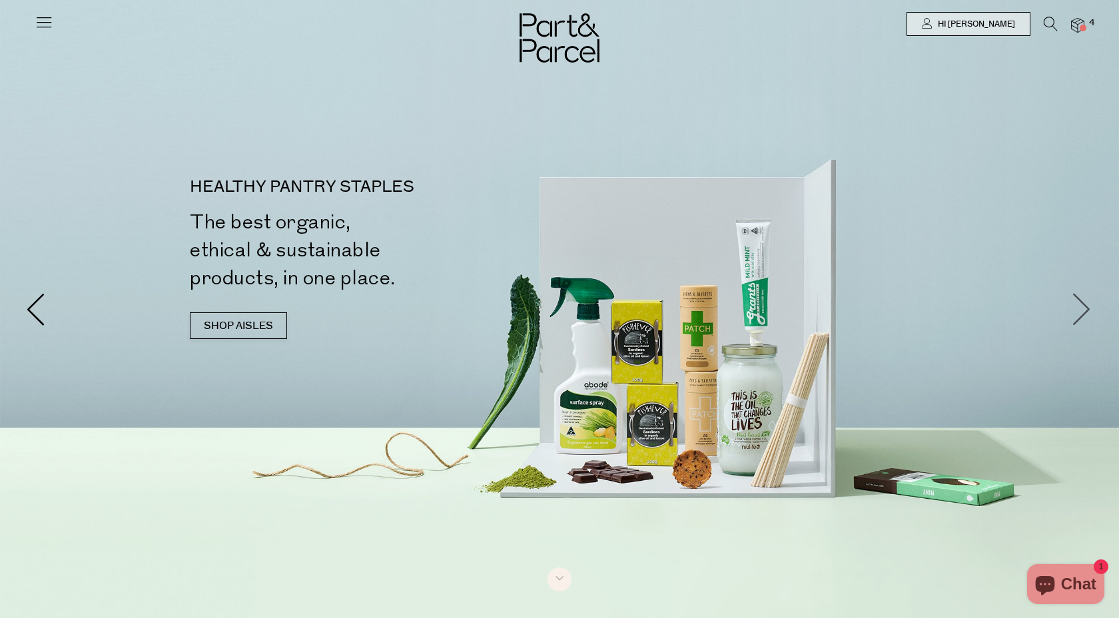
click at [1084, 309] on span at bounding box center [1081, 308] width 33 height 33
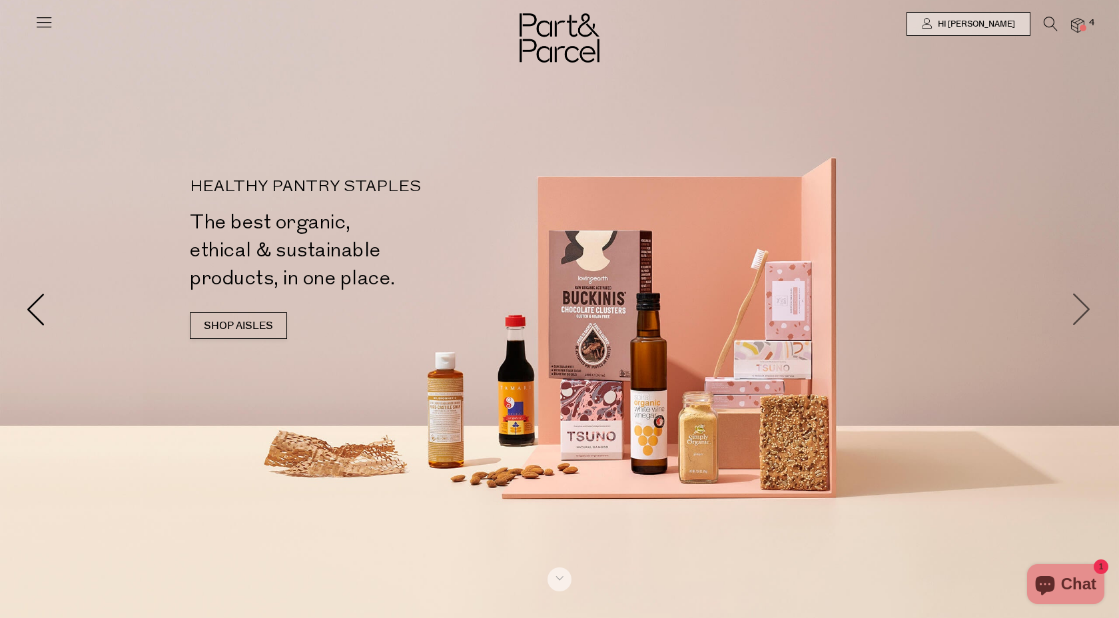
click at [1084, 309] on span at bounding box center [1081, 308] width 33 height 33
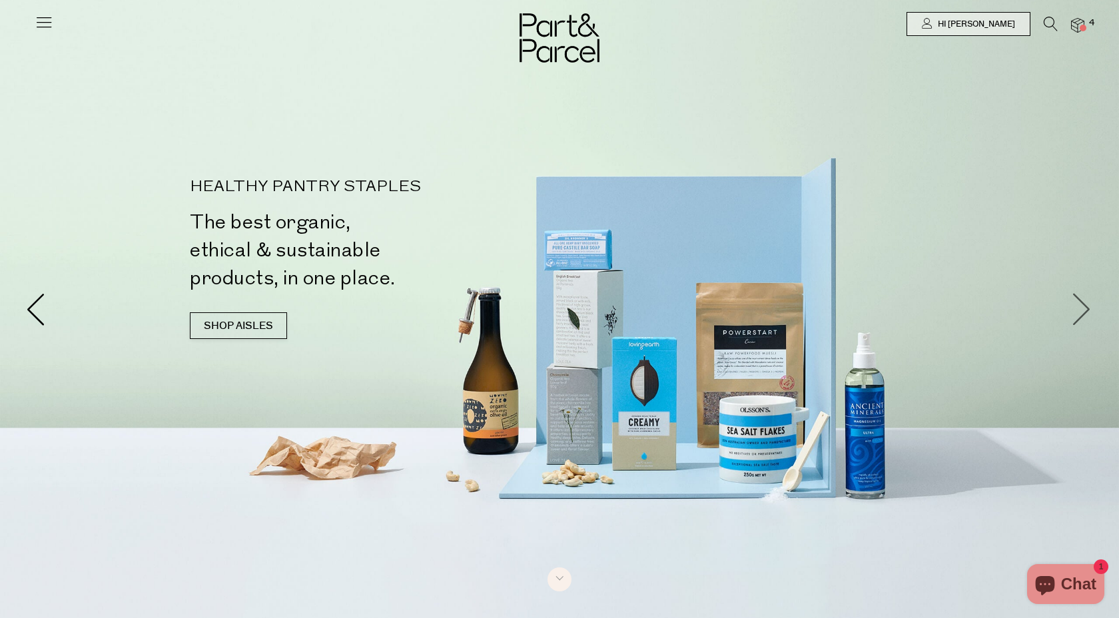
click at [1084, 309] on span at bounding box center [1081, 308] width 33 height 33
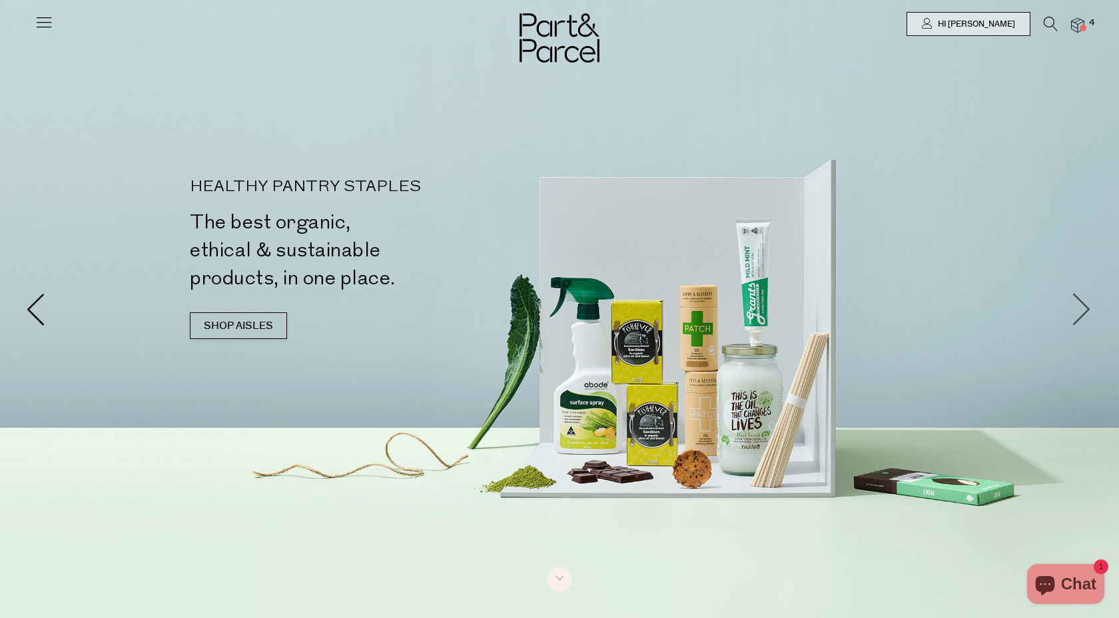
click at [1084, 309] on span at bounding box center [1081, 308] width 33 height 33
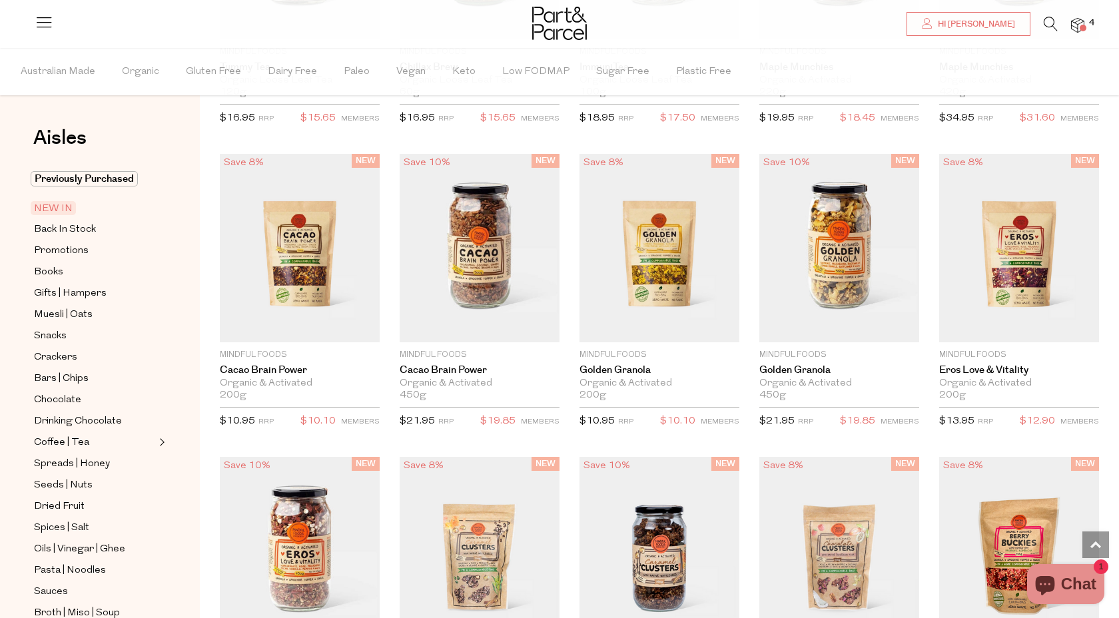
scroll to position [937, 0]
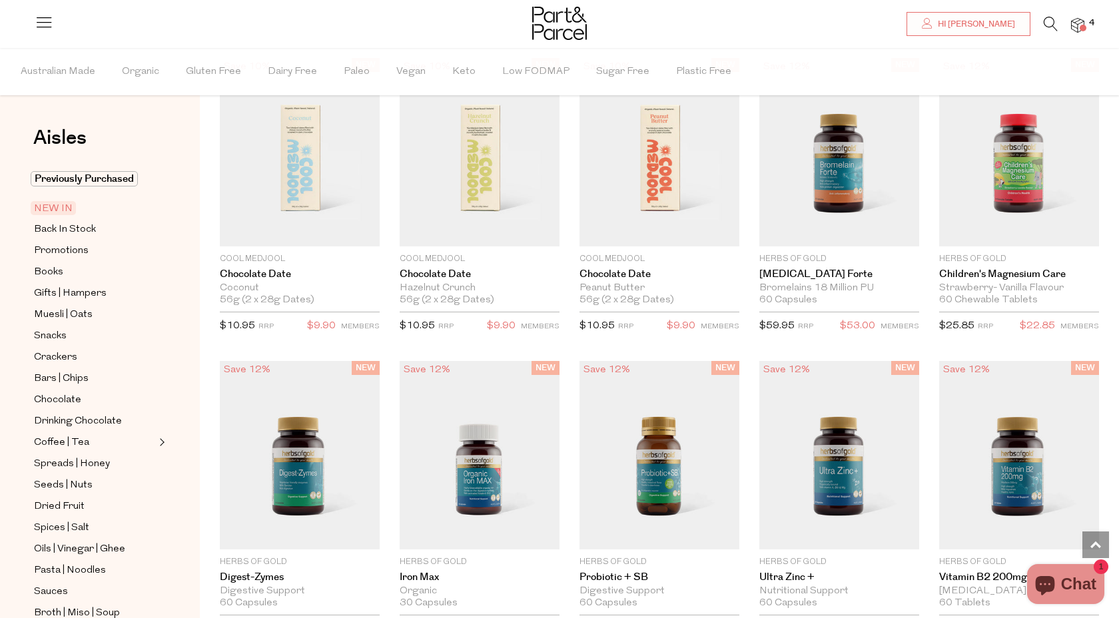
click at [1076, 24] on img at bounding box center [1077, 25] width 13 height 15
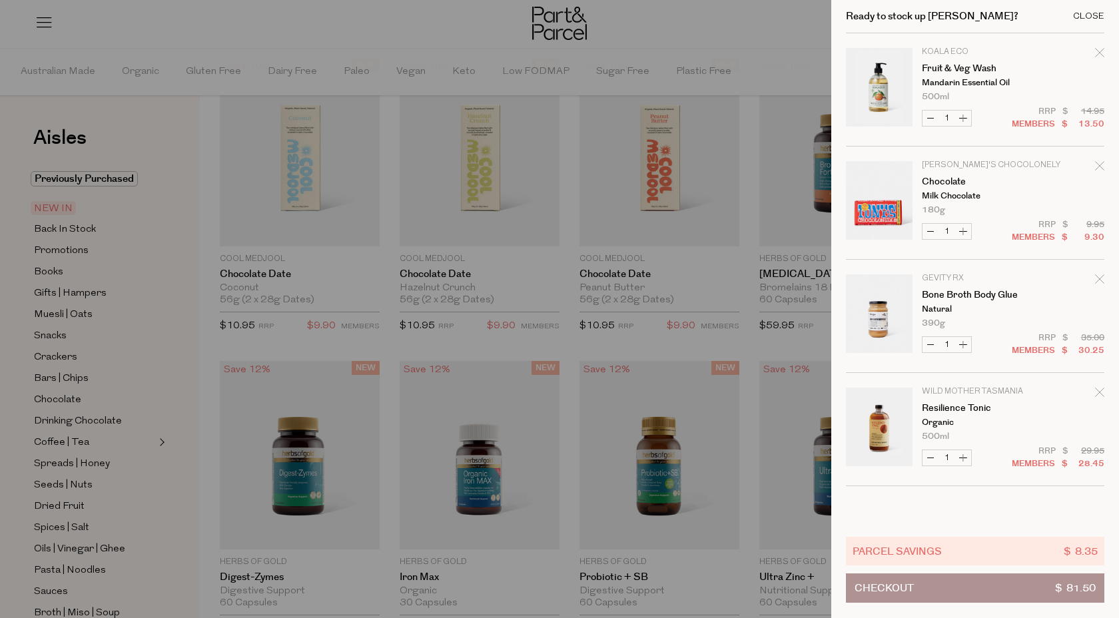
click at [1089, 15] on div "Close" at bounding box center [1088, 16] width 31 height 9
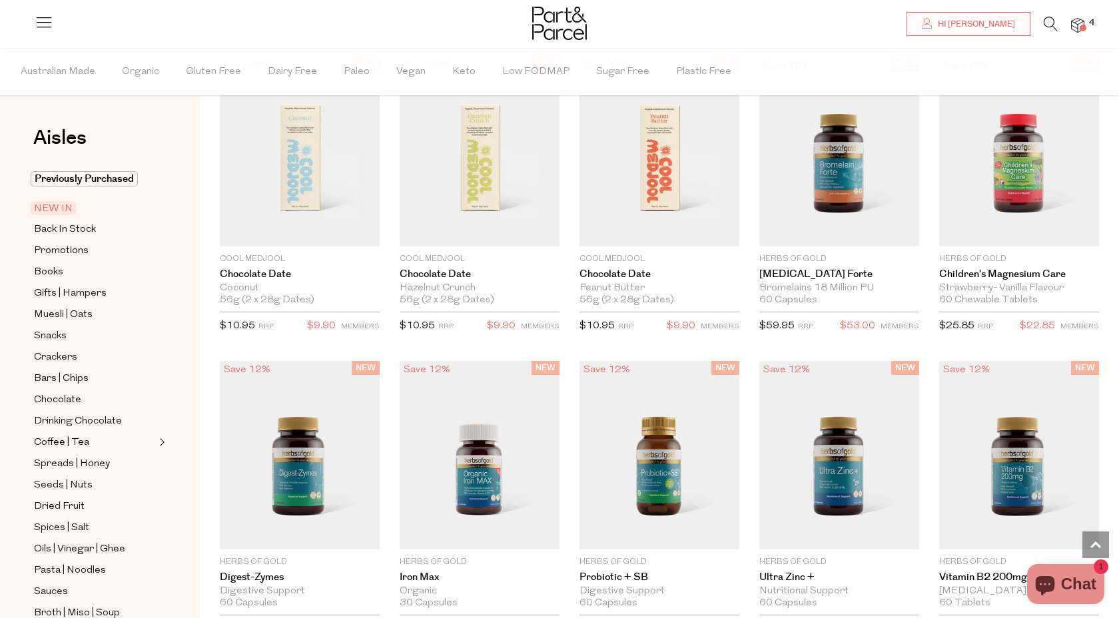
click at [1044, 21] on icon at bounding box center [1050, 24] width 14 height 15
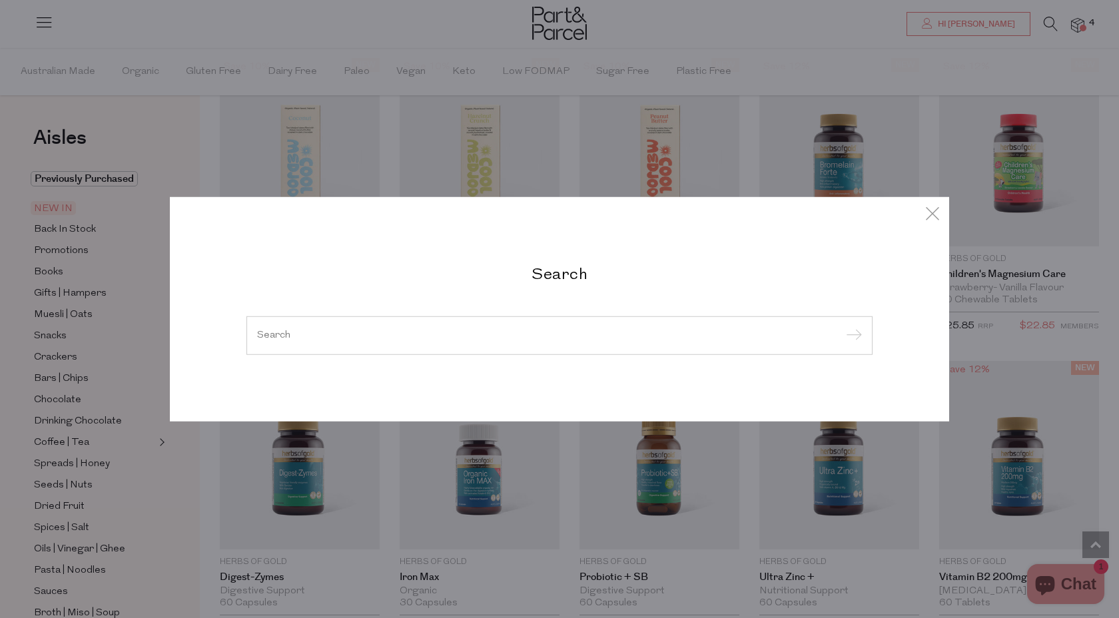
click at [580, 341] on div at bounding box center [559, 335] width 626 height 39
click at [532, 336] on input "search" at bounding box center [559, 335] width 605 height 10
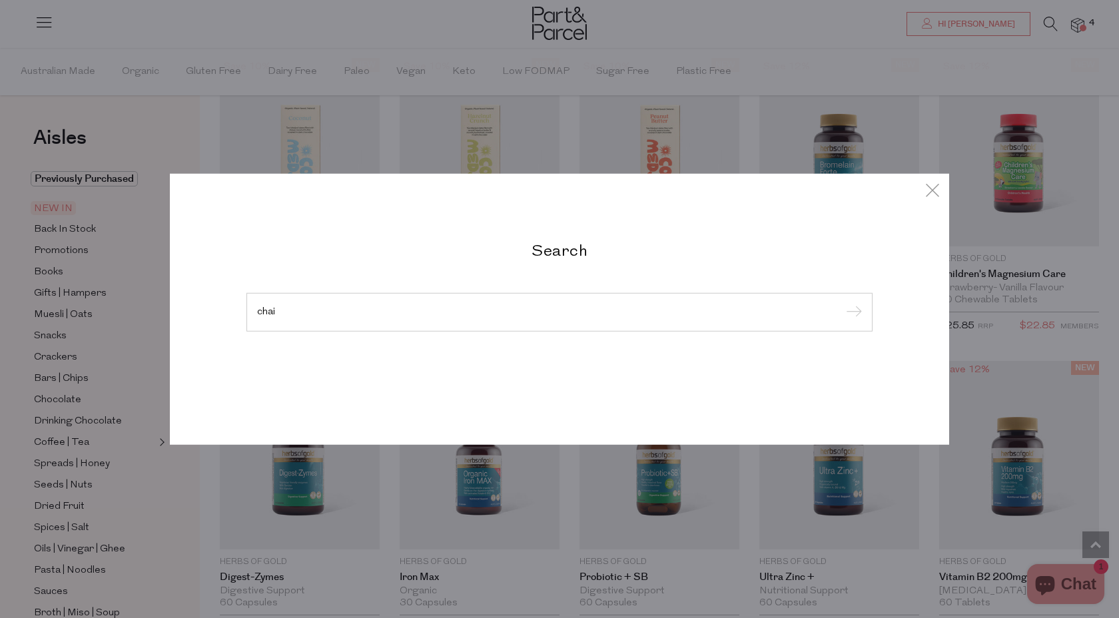
type input "chai"
click at [842, 303] on input "submit" at bounding box center [852, 313] width 20 height 20
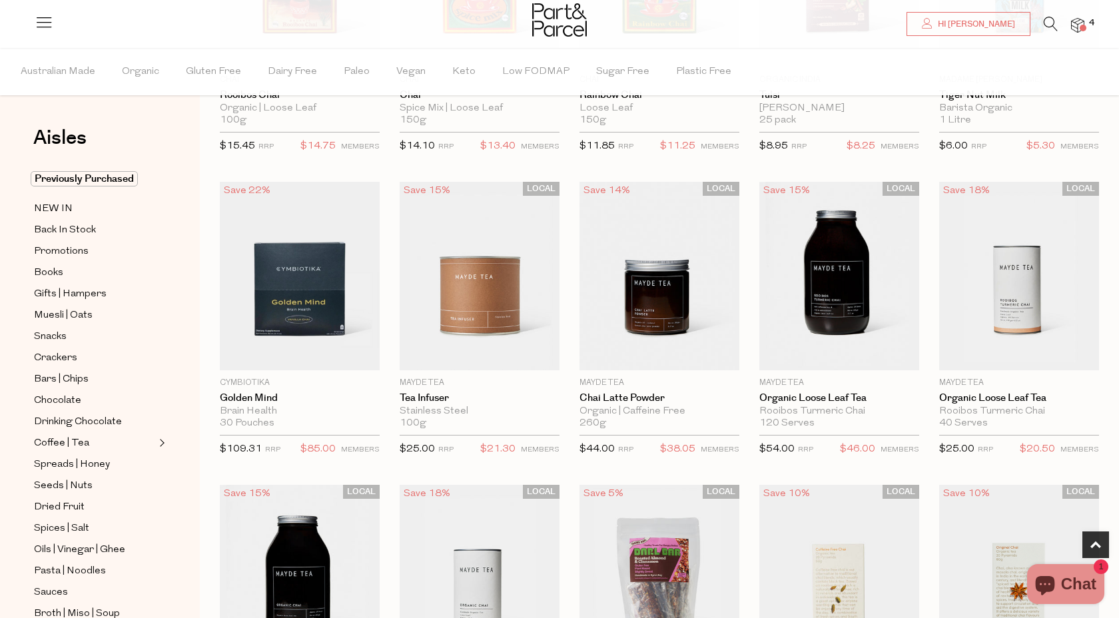
scroll to position [886, 0]
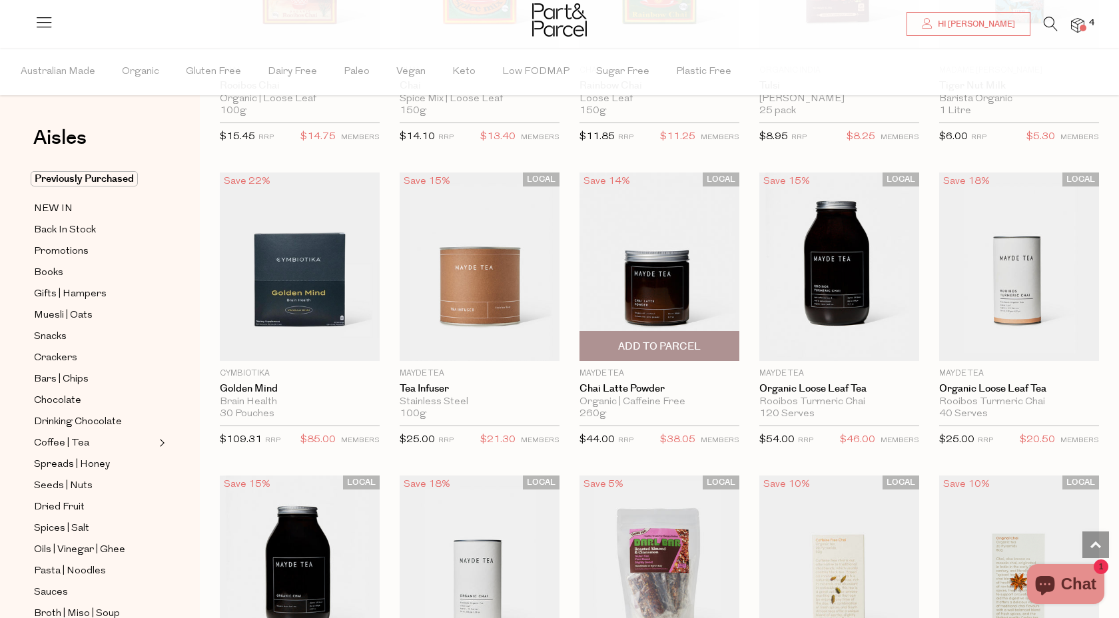
click at [663, 349] on span "Add To Parcel" at bounding box center [659, 347] width 83 height 14
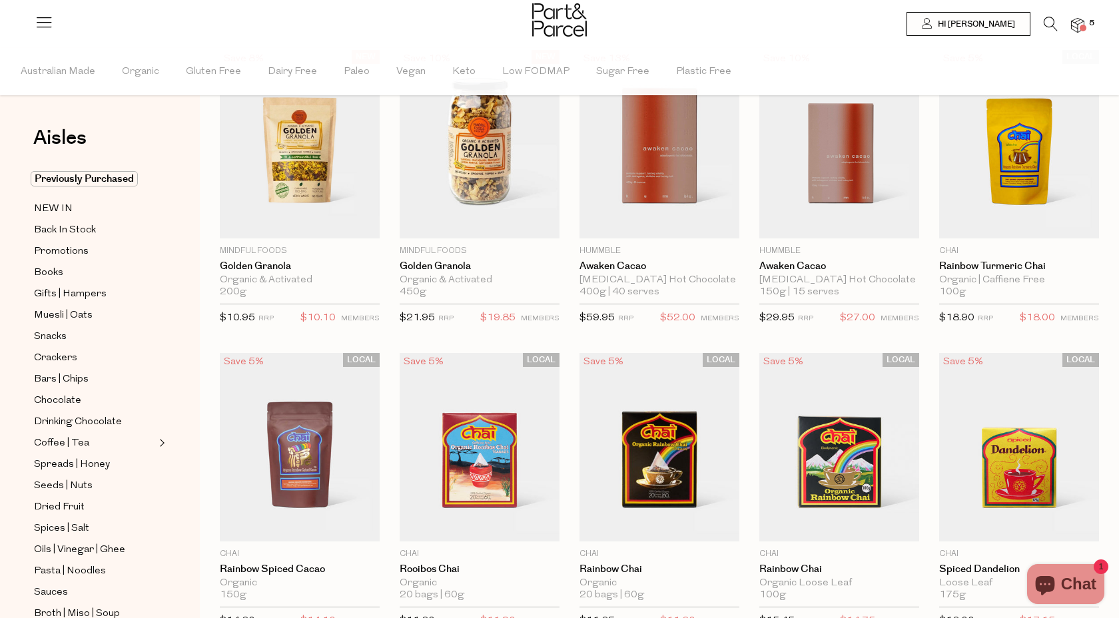
scroll to position [0, 0]
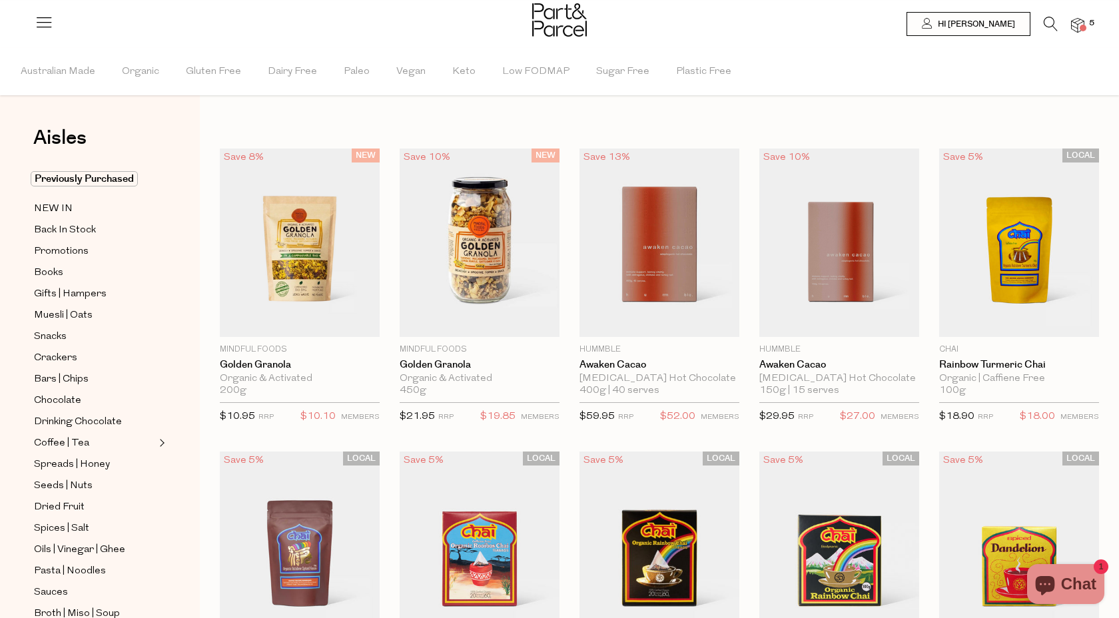
click at [1081, 29] on span at bounding box center [1082, 28] width 7 height 7
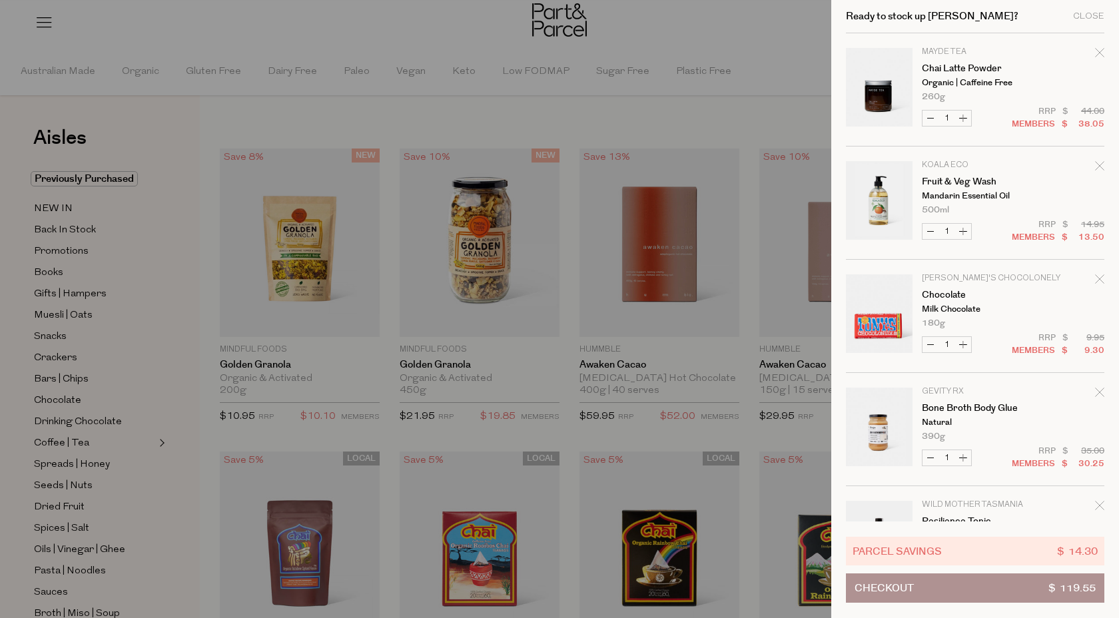
click at [984, 590] on button "Checkout $ 119.55" at bounding box center [975, 587] width 258 height 29
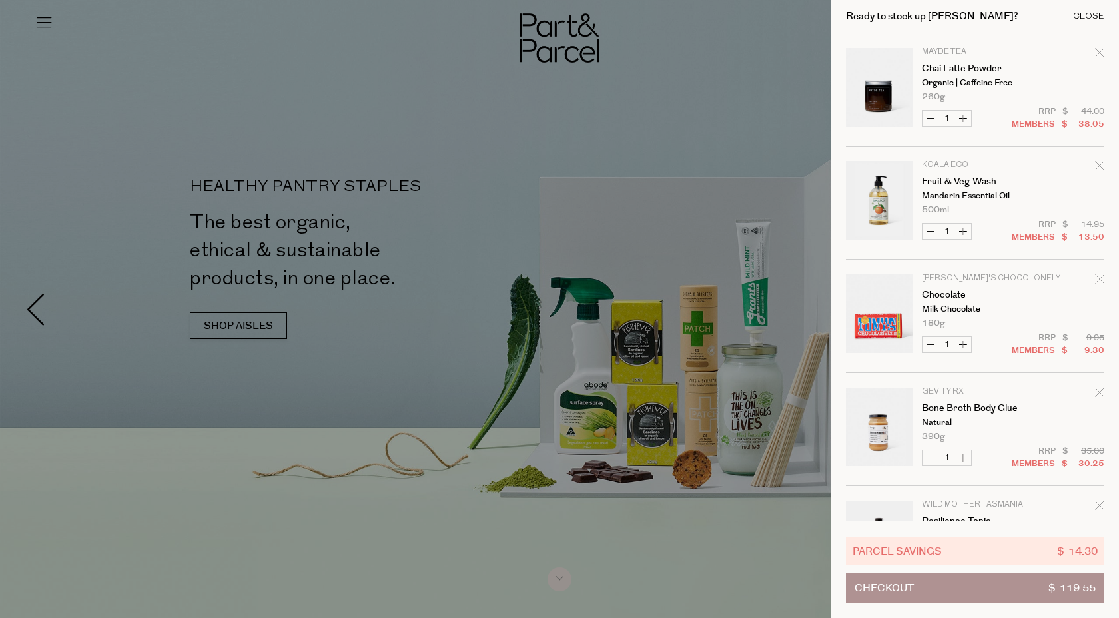
click at [1091, 17] on div "Close" at bounding box center [1088, 16] width 31 height 9
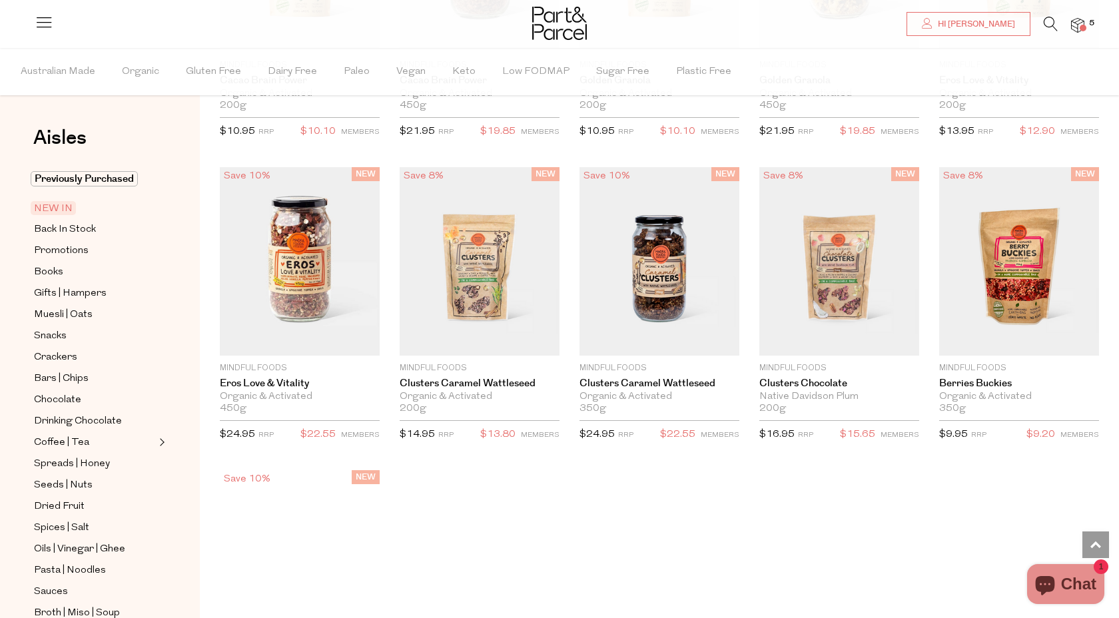
scroll to position [2490, 0]
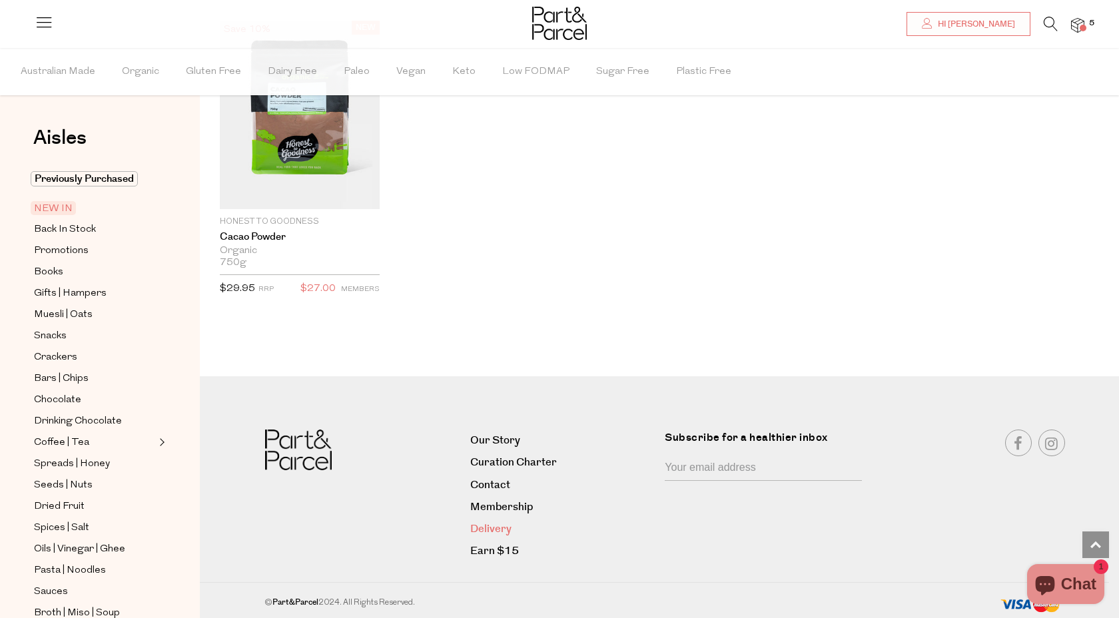
click at [480, 521] on link "Delivery" at bounding box center [562, 529] width 185 height 18
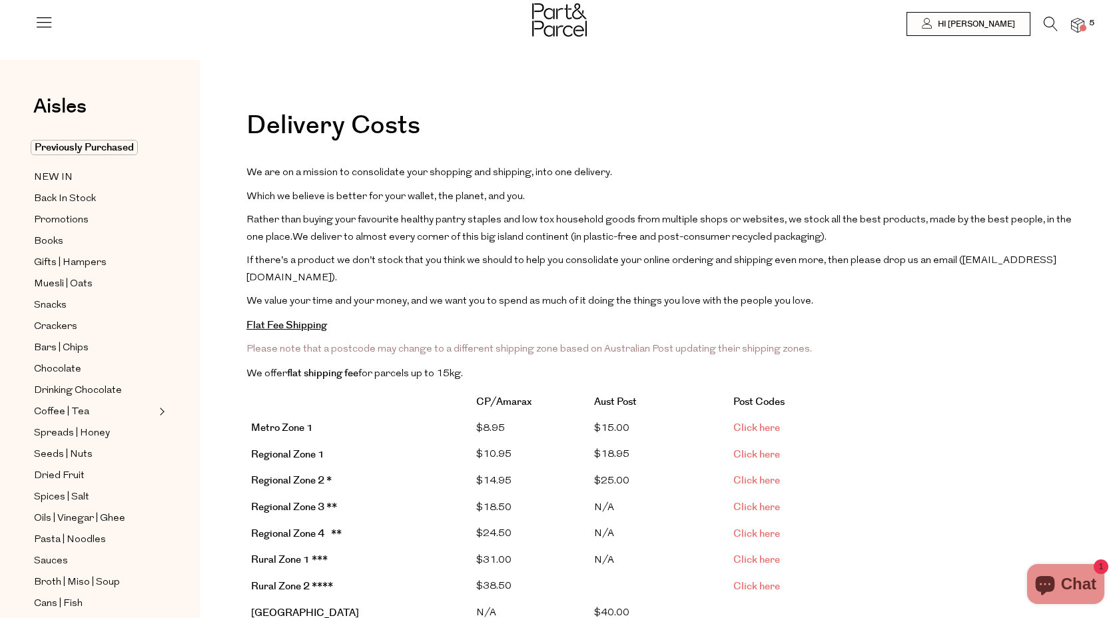
click at [1074, 581] on span "Chat" at bounding box center [1078, 584] width 35 height 20
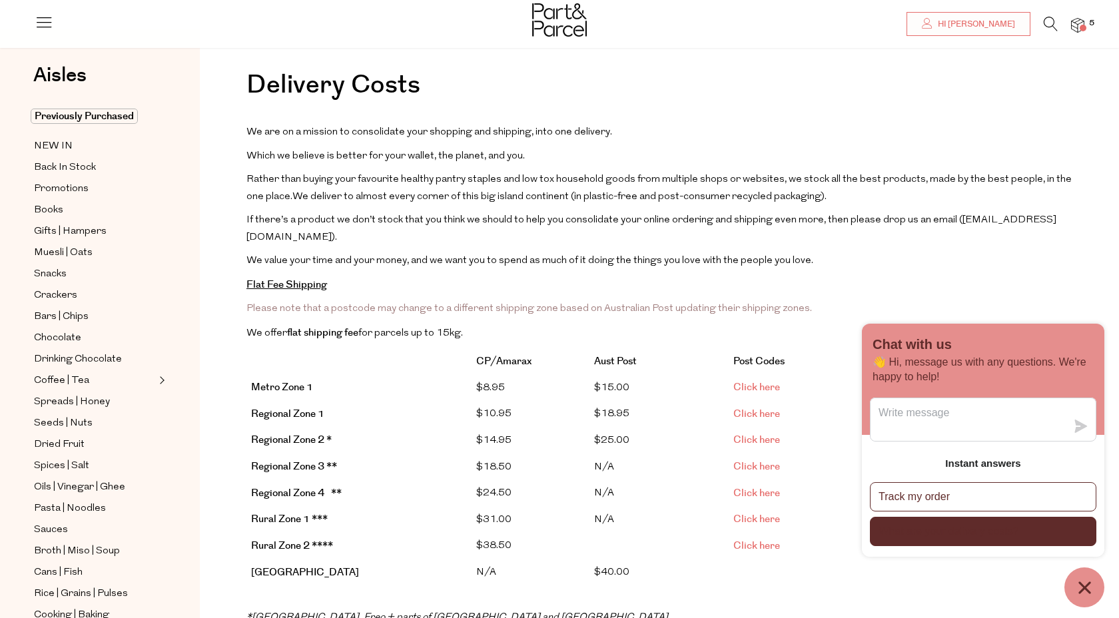
scroll to position [41, 0]
click at [1040, 531] on button "What are your delivery costs?" at bounding box center [983, 531] width 226 height 29
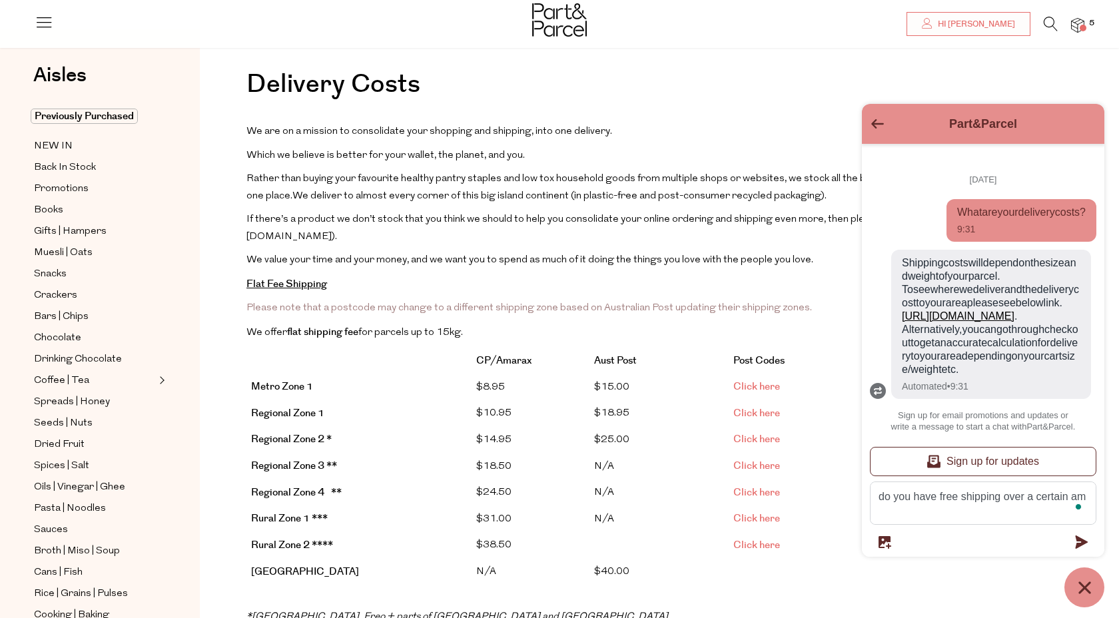
scroll to position [75, 0]
type textarea "do you have free shipping over a certain amount?"
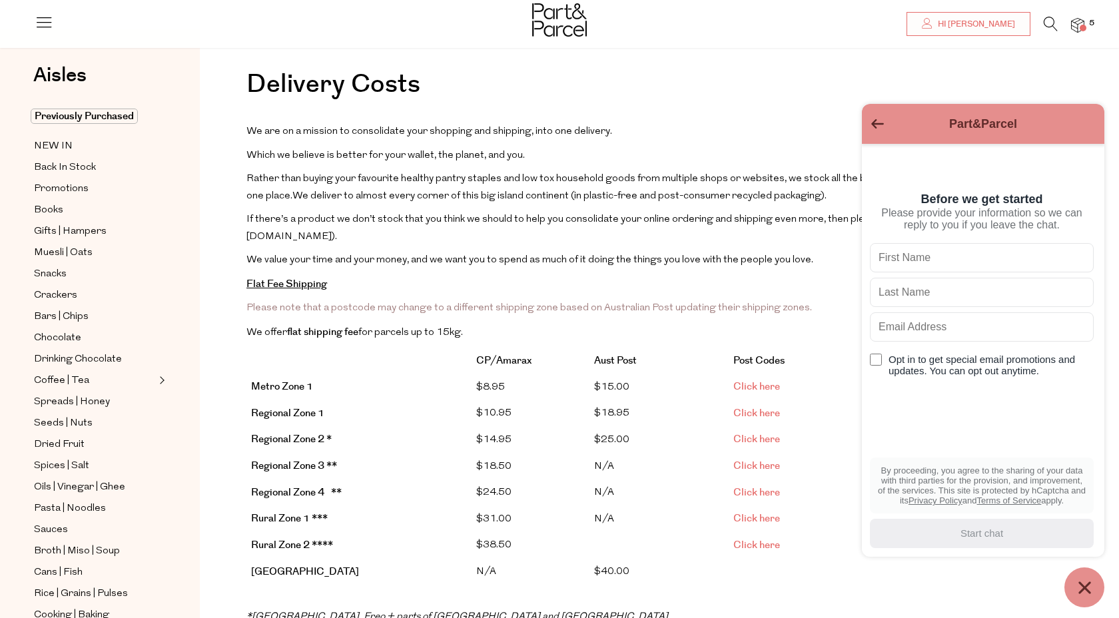
click at [875, 121] on icon "Go back to the main screen" at bounding box center [877, 123] width 13 height 9
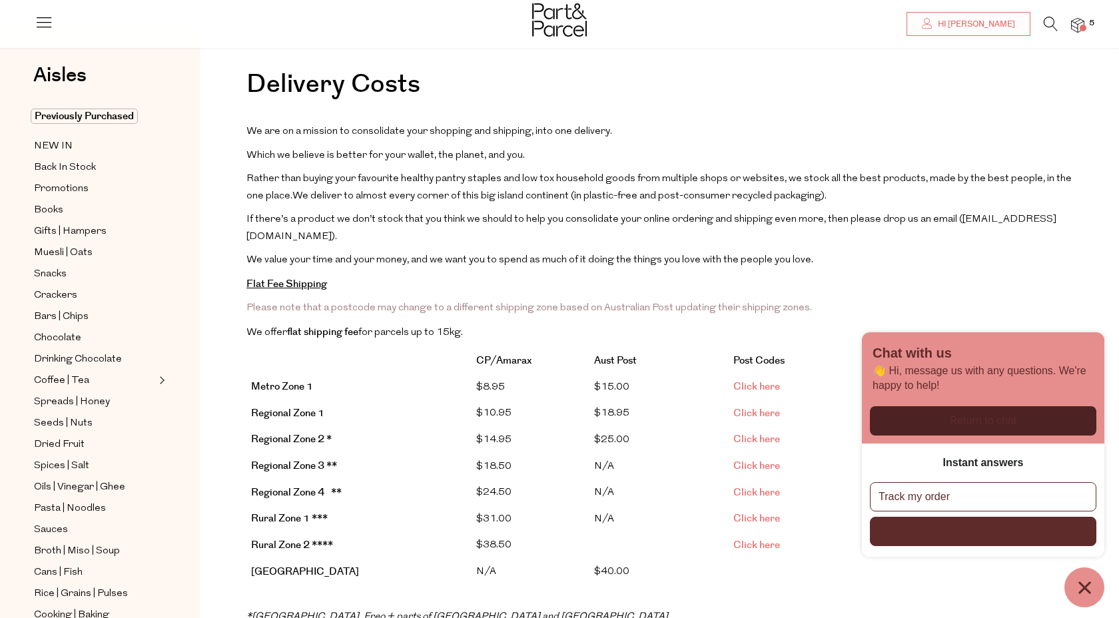
click at [1001, 533] on p "What are your delivery costs?" at bounding box center [948, 531] width 141 height 15
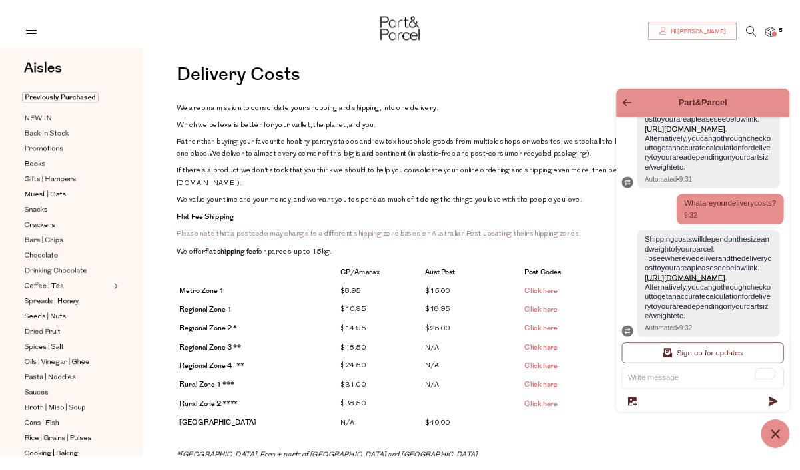
scroll to position [573, 0]
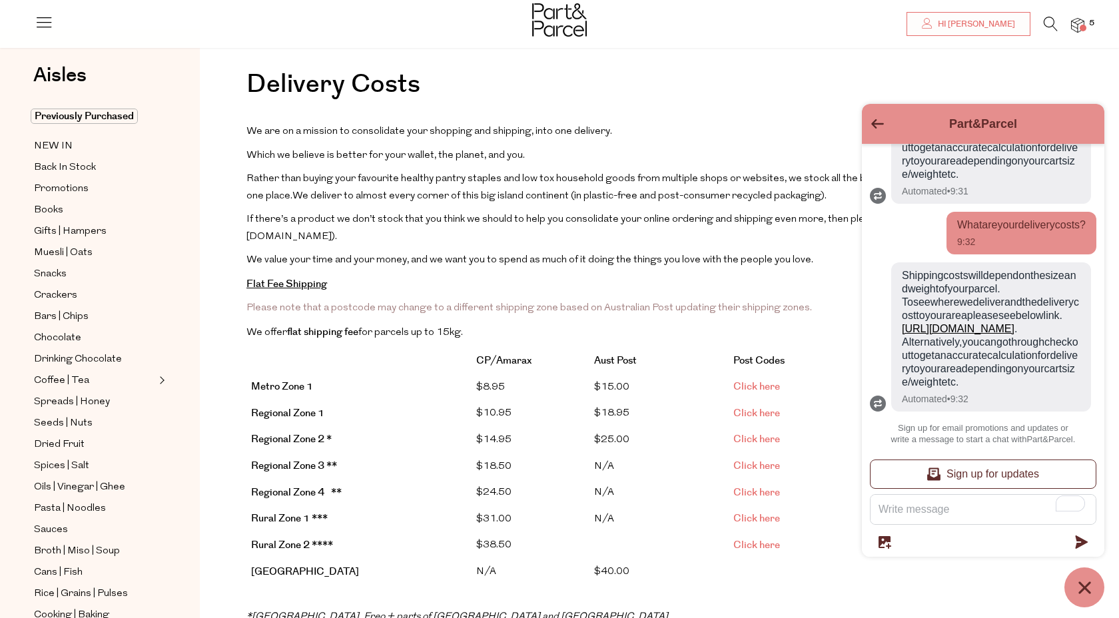
click at [876, 127] on icon "Go back to the main screen" at bounding box center [877, 123] width 13 height 9
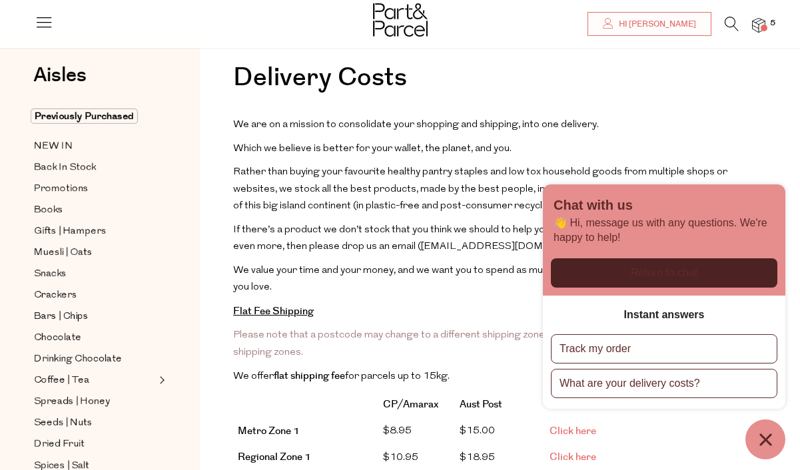
click at [755, 22] on img at bounding box center [758, 25] width 13 height 15
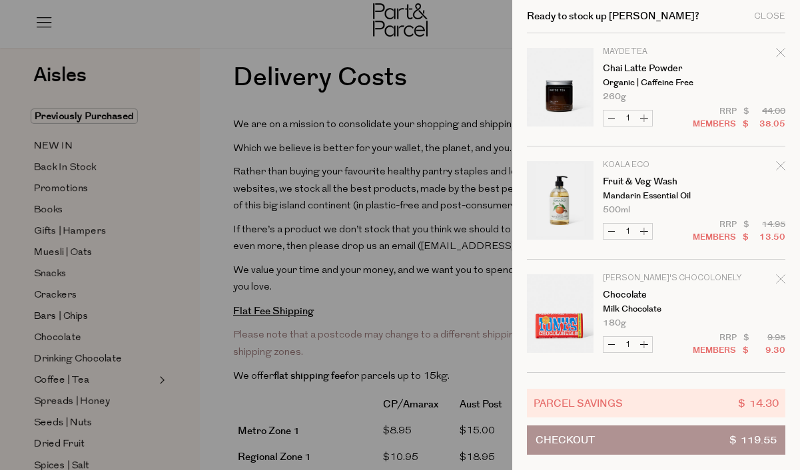
click at [677, 445] on button "Checkout $ 119.55" at bounding box center [656, 440] width 258 height 29
